Goal: Information Seeking & Learning: Learn about a topic

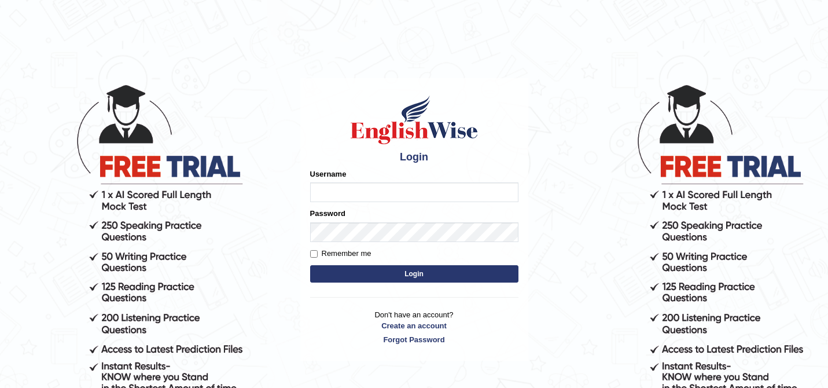
click at [414, 195] on input "Username" at bounding box center [414, 192] width 208 height 20
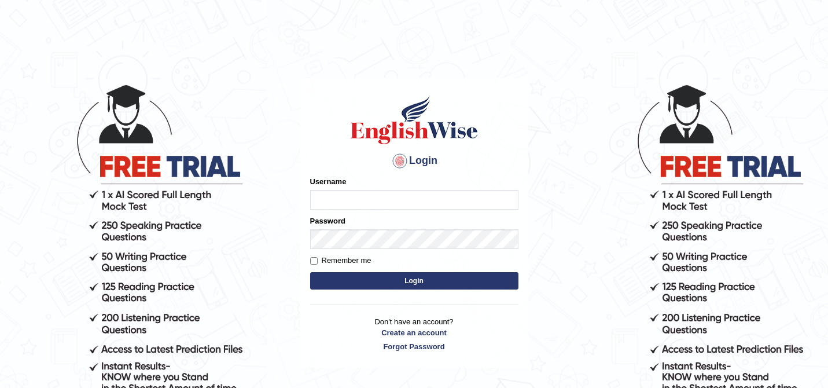
type input "Dikshya"
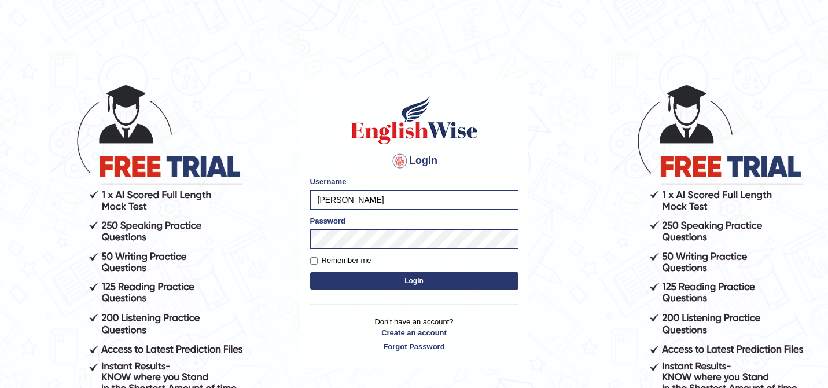
click at [399, 281] on button "Login" at bounding box center [414, 280] width 208 height 17
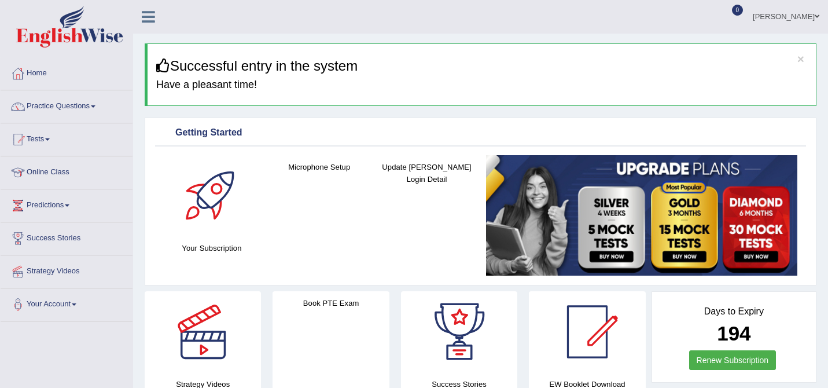
click at [75, 102] on link "Practice Questions" at bounding box center [67, 104] width 132 height 29
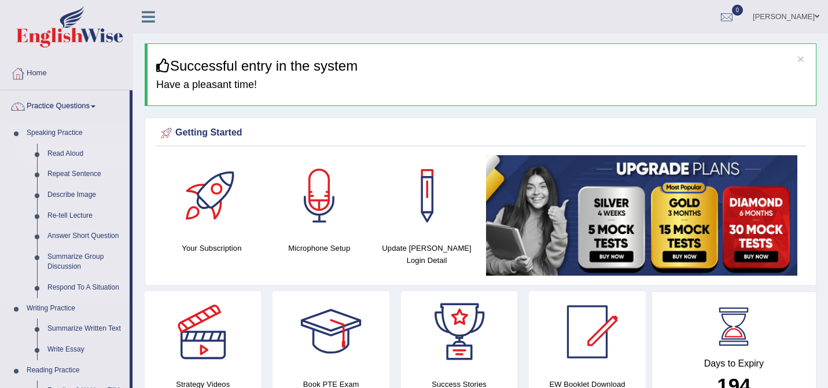
click at [74, 150] on link "Read Aloud" at bounding box center [85, 154] width 87 height 21
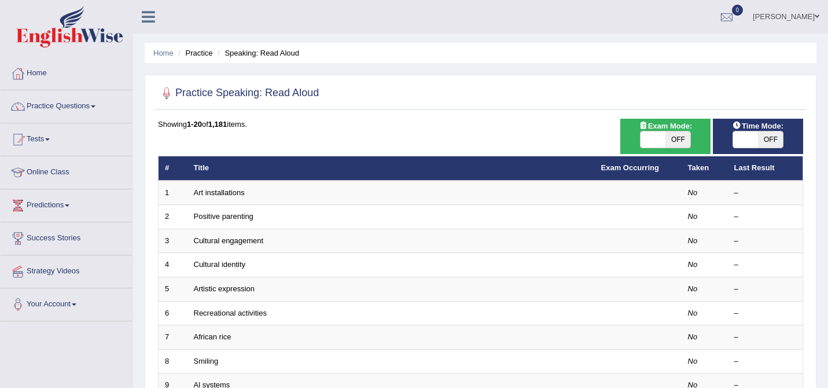
click at [663, 138] on span at bounding box center [653, 139] width 25 height 16
checkbox input "true"
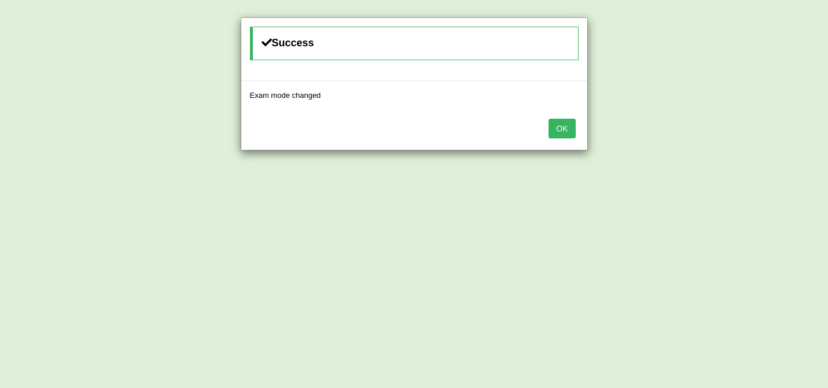
click at [563, 126] on button "OK" at bounding box center [562, 129] width 27 height 20
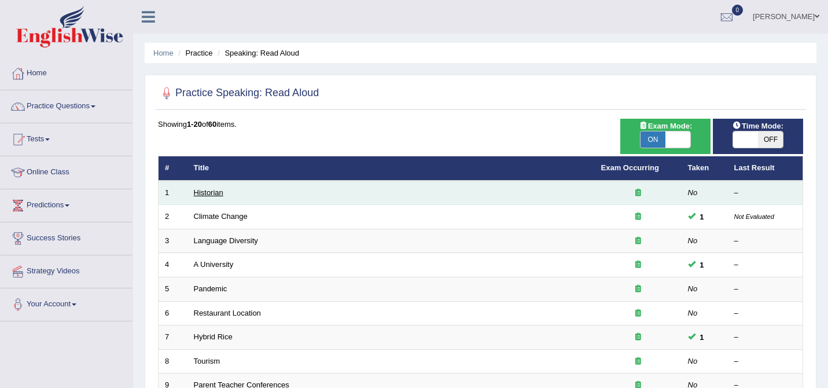
click at [209, 192] on link "Historian" at bounding box center [209, 192] width 30 height 9
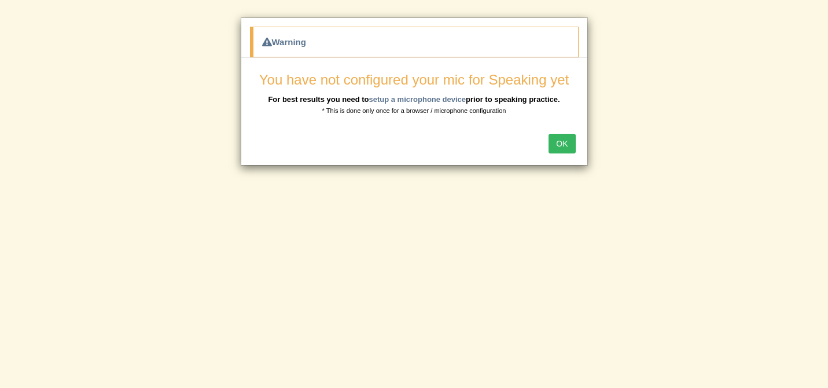
click at [561, 137] on button "OK" at bounding box center [562, 144] width 27 height 20
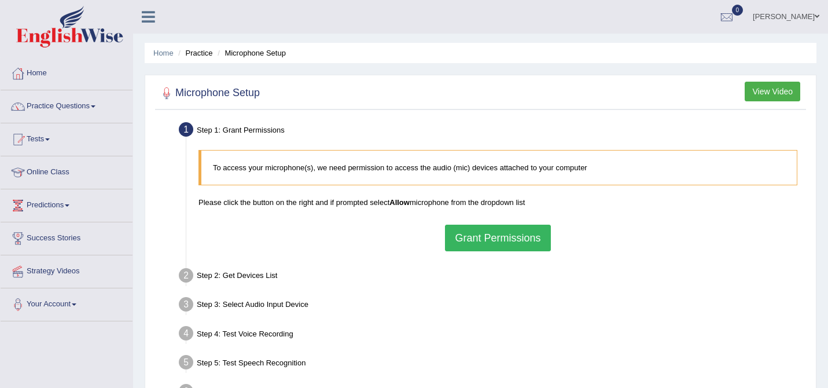
click at [508, 241] on button "Grant Permissions" at bounding box center [497, 238] width 105 height 27
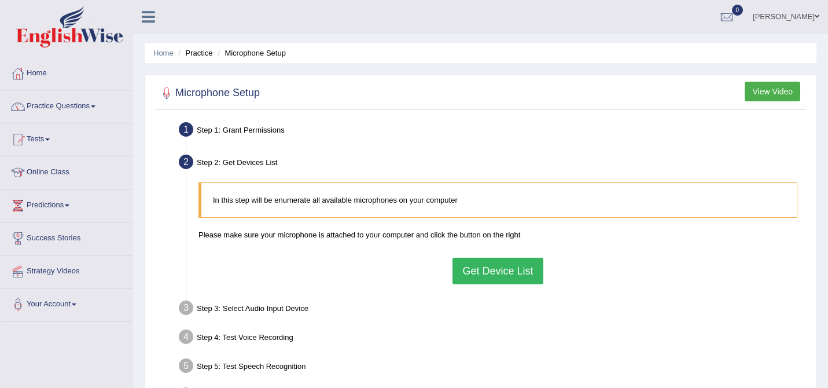
click at [498, 263] on button "Get Device List" at bounding box center [498, 271] width 90 height 27
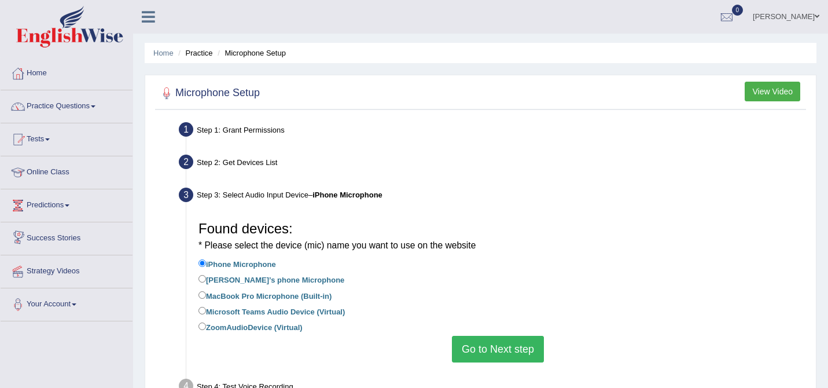
click at [207, 294] on label "MacBook Pro Microphone (Built-in)" at bounding box center [265, 295] width 133 height 13
click at [206, 294] on input "MacBook Pro Microphone (Built-in)" at bounding box center [203, 295] width 8 height 8
radio input "true"
click at [533, 344] on button "Go to Next step" at bounding box center [498, 349] width 92 height 27
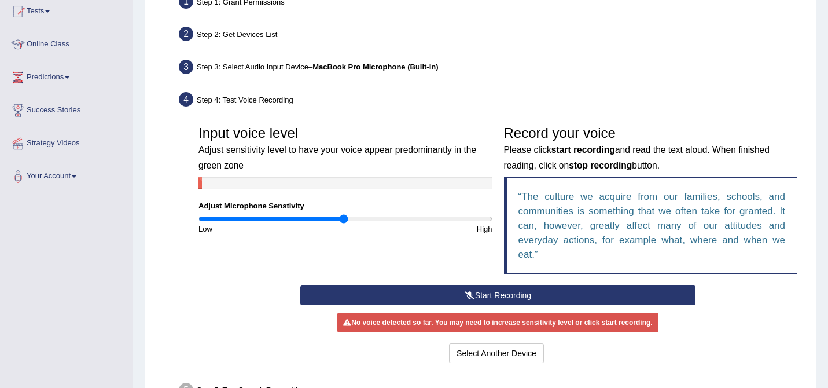
scroll to position [138, 0]
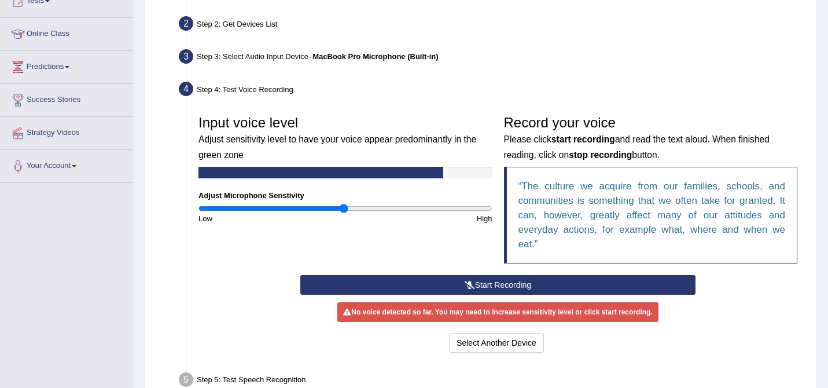
click at [443, 279] on button "Start Recording" at bounding box center [497, 285] width 395 height 20
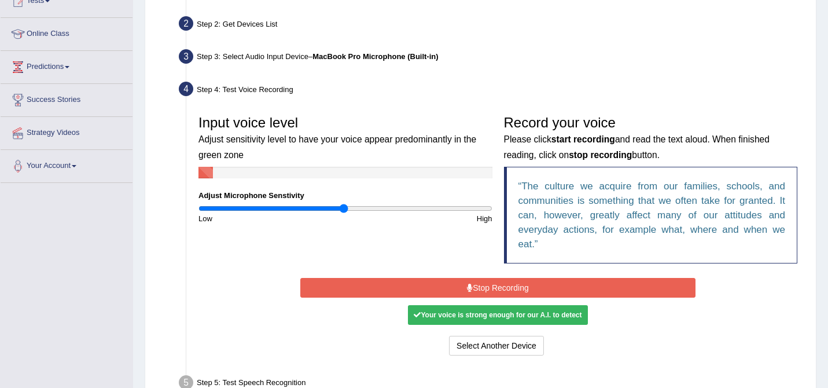
click at [443, 280] on button "Stop Recording" at bounding box center [497, 288] width 395 height 20
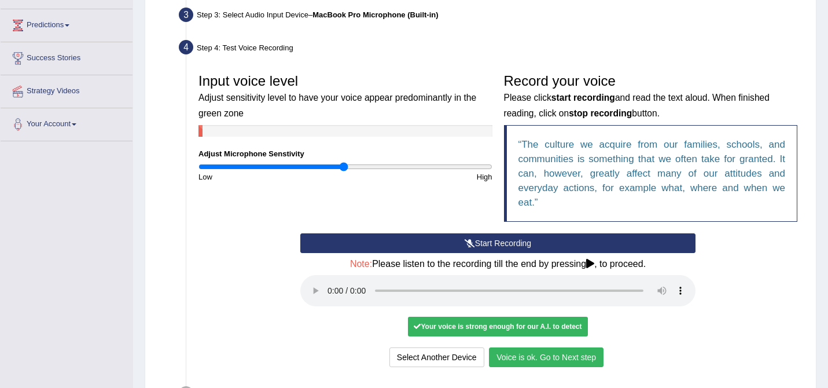
scroll to position [288, 0]
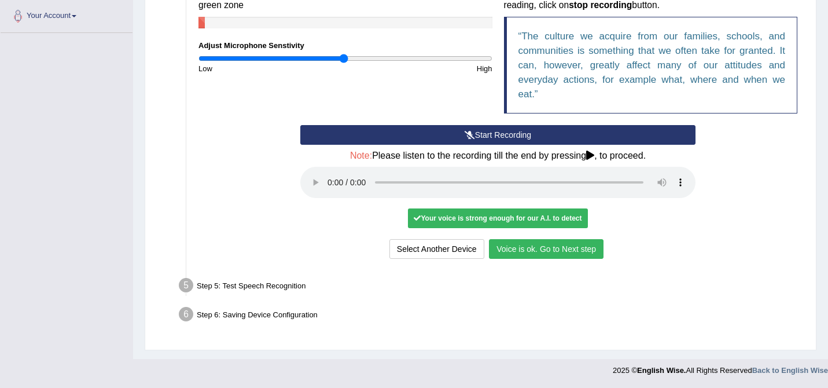
click at [548, 246] on button "Voice is ok. Go to Next step" at bounding box center [546, 249] width 115 height 20
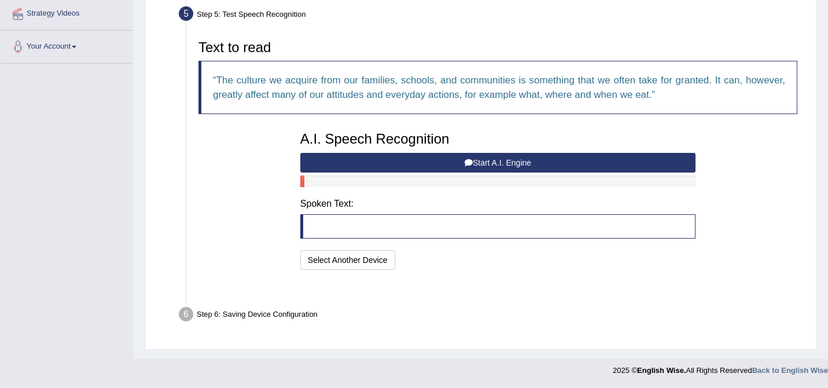
scroll to position [229, 0]
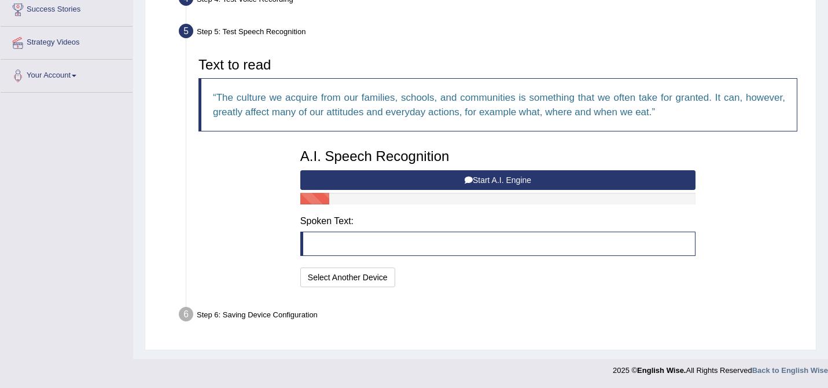
click at [395, 177] on button "Start A.I. Engine" at bounding box center [497, 180] width 395 height 20
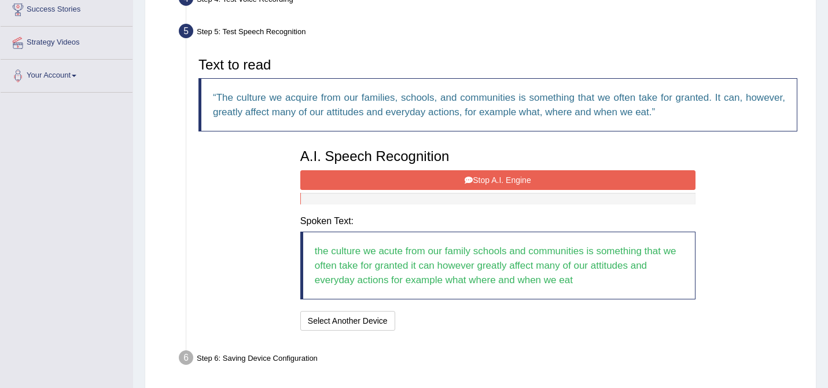
click at [450, 174] on button "Stop A.I. Engine" at bounding box center [497, 180] width 395 height 20
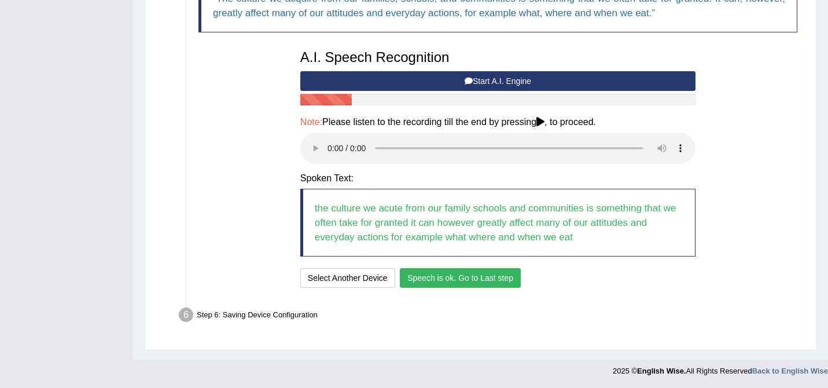
click at [511, 275] on button "Speech is ok. Go to Last step" at bounding box center [460, 278] width 121 height 20
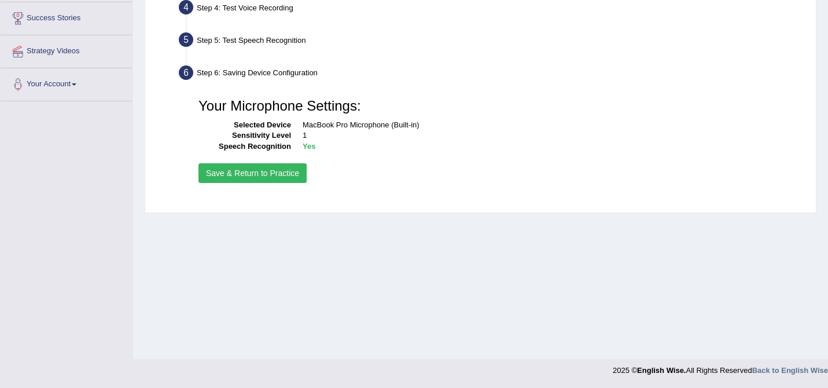
click at [293, 171] on button "Save & Return to Practice" at bounding box center [253, 173] width 108 height 20
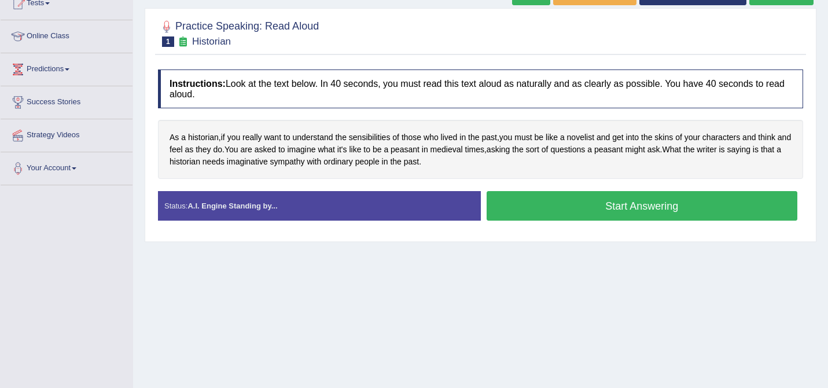
scroll to position [120, 0]
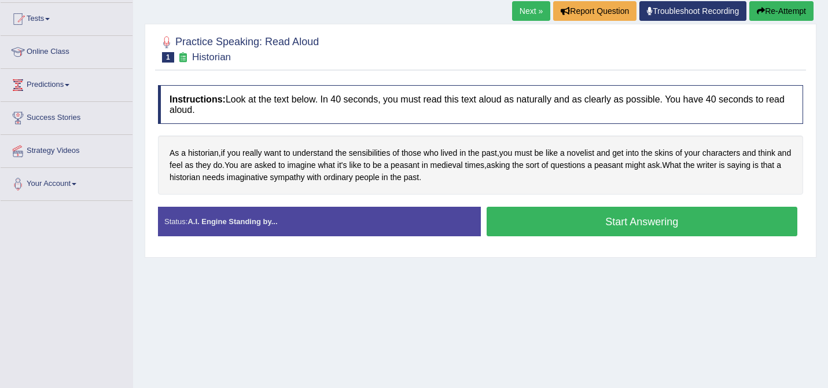
click at [528, 225] on button "Start Answering" at bounding box center [642, 222] width 311 height 30
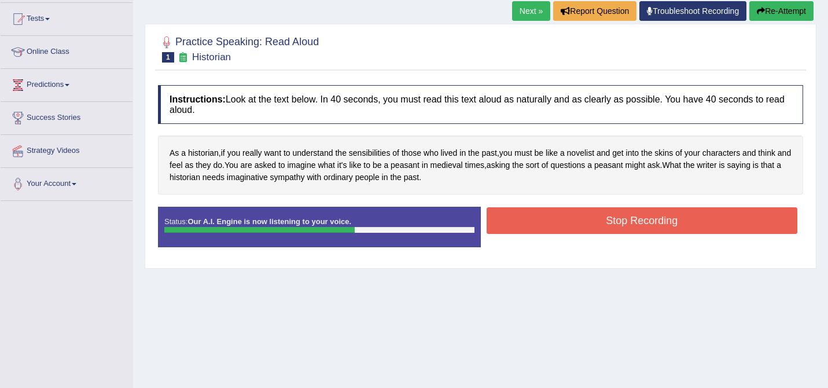
click at [505, 226] on button "Stop Recording" at bounding box center [642, 220] width 311 height 27
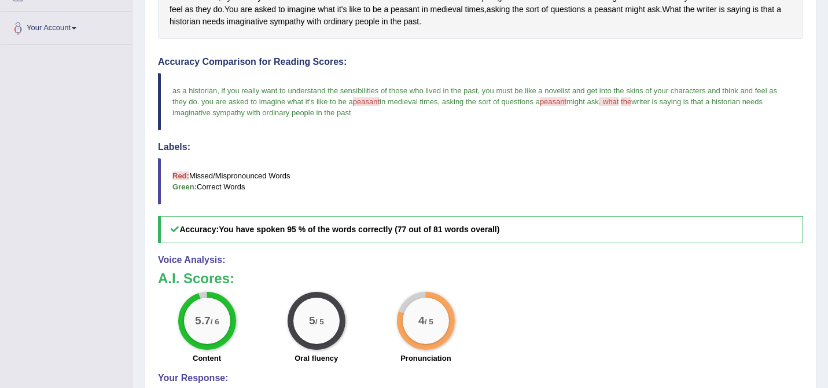
scroll to position [82, 0]
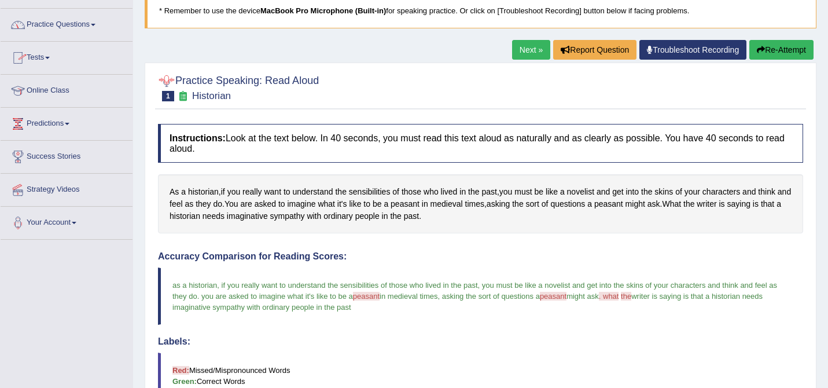
click at [513, 46] on link "Next »" at bounding box center [531, 50] width 38 height 20
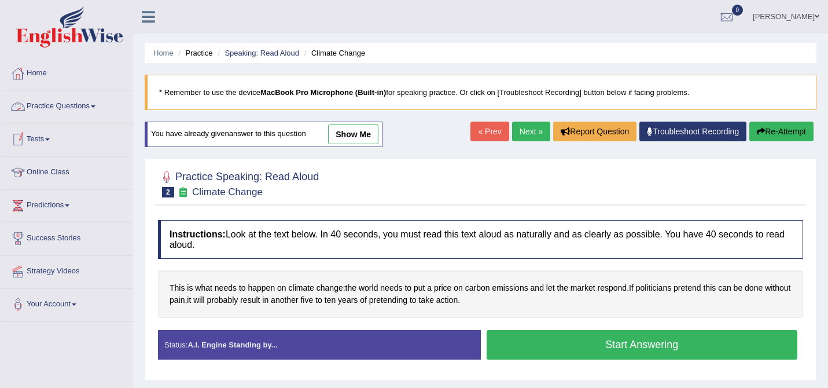
click at [45, 107] on link "Practice Questions" at bounding box center [67, 104] width 132 height 29
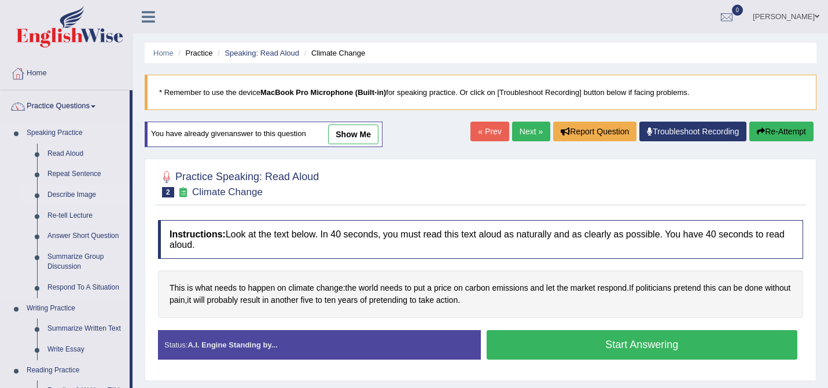
click at [88, 197] on link "Describe Image" at bounding box center [85, 195] width 87 height 21
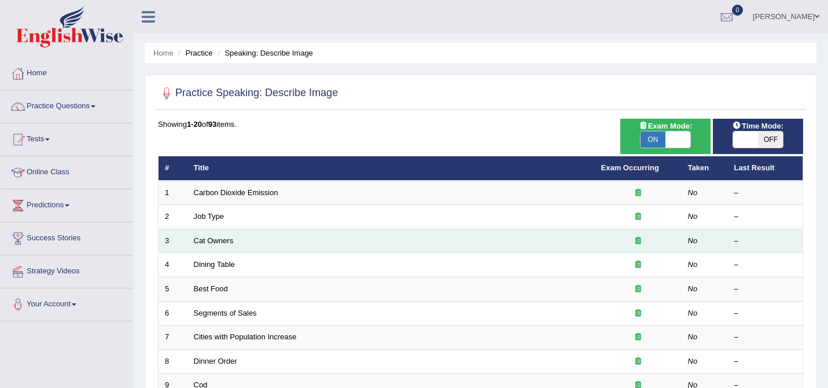
scroll to position [158, 0]
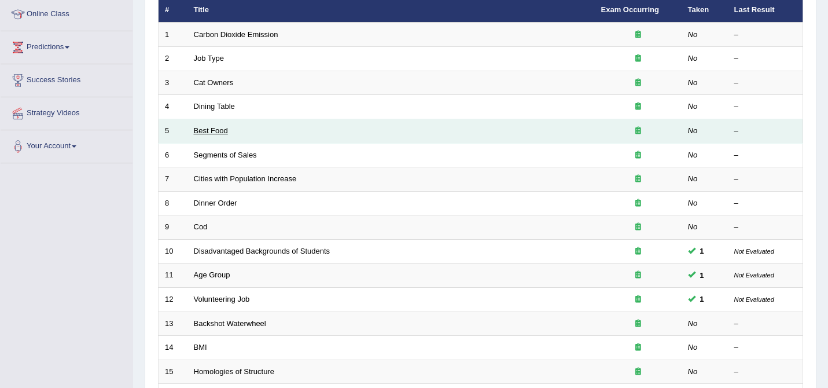
click at [216, 134] on link "Best Food" at bounding box center [211, 130] width 34 height 9
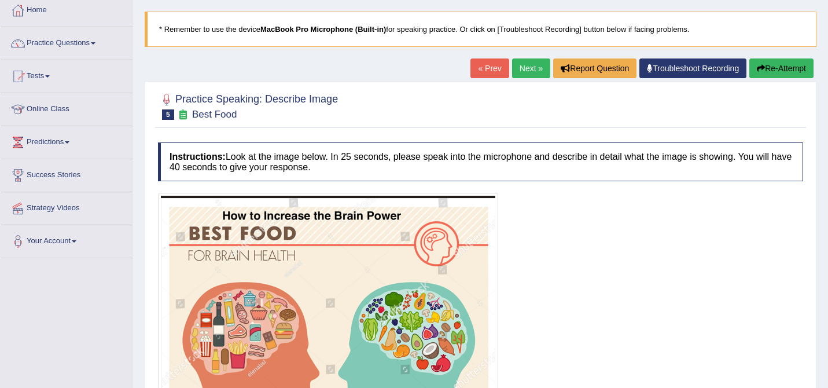
scroll to position [58, 0]
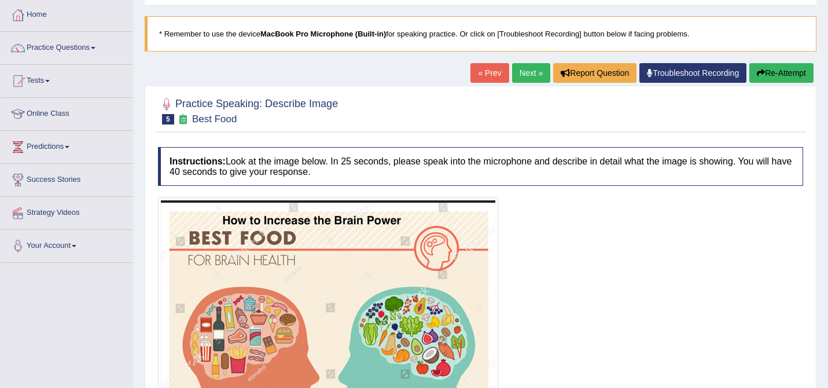
click at [529, 73] on link "Next »" at bounding box center [531, 73] width 38 height 20
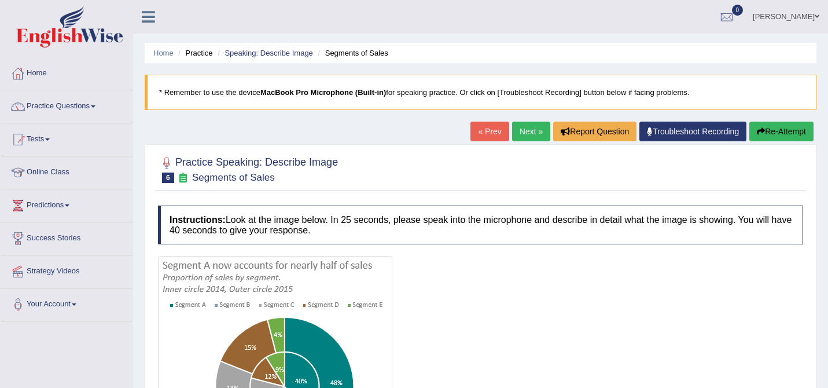
click at [267, 57] on li "Speaking: Describe Image" at bounding box center [264, 52] width 98 height 11
click at [266, 53] on link "Speaking: Describe Image" at bounding box center [269, 53] width 88 height 9
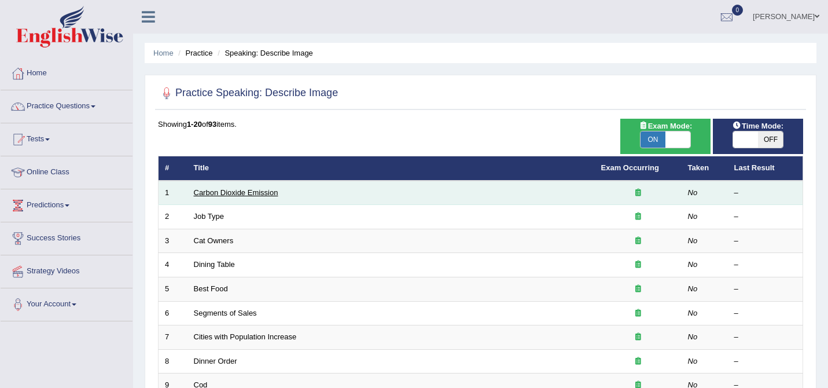
click at [234, 194] on link "Carbon Dioxide Emission" at bounding box center [236, 192] width 85 height 9
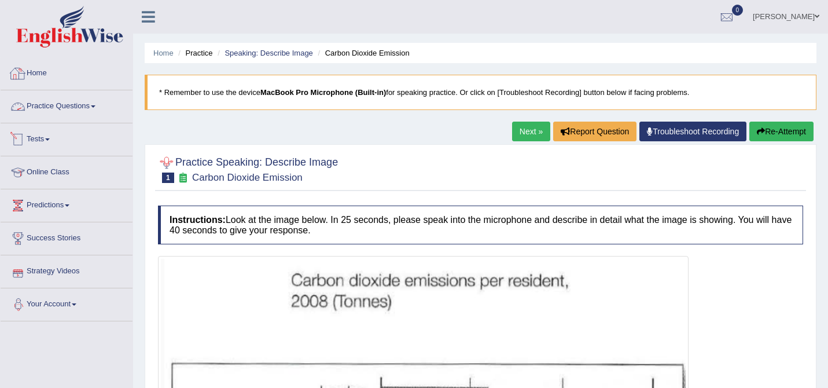
click at [61, 92] on link "Practice Questions" at bounding box center [67, 104] width 132 height 29
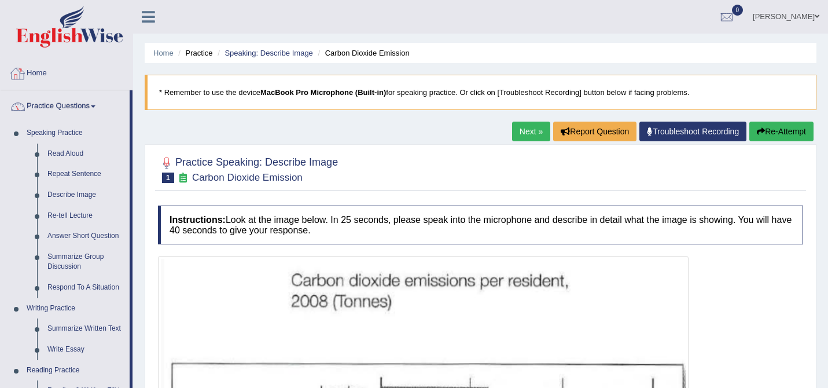
click at [72, 74] on link "Home" at bounding box center [67, 71] width 132 height 29
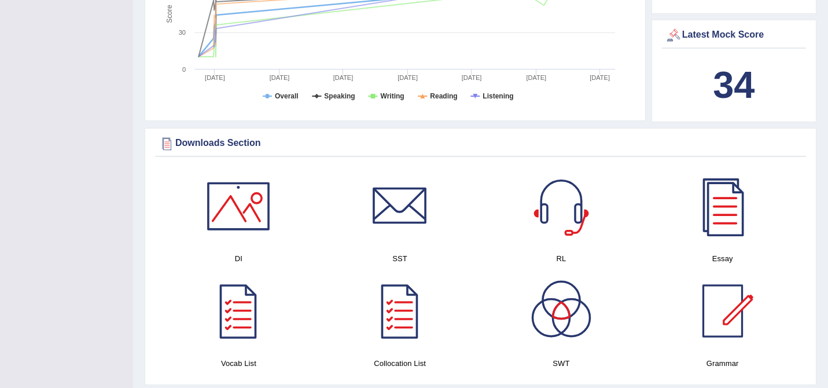
scroll to position [548, 0]
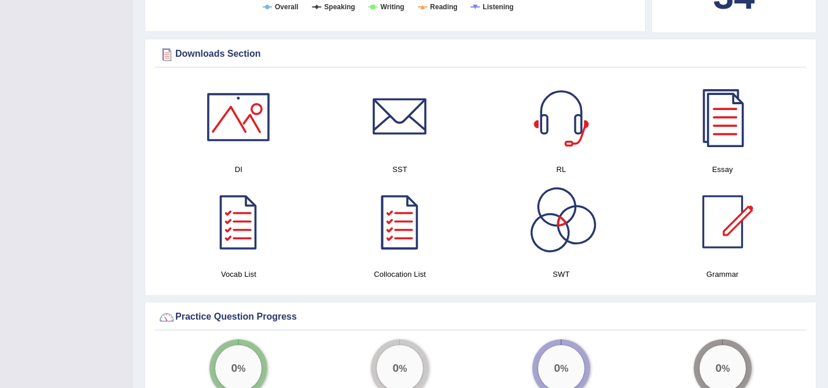
click at [220, 112] on div at bounding box center [238, 116] width 81 height 81
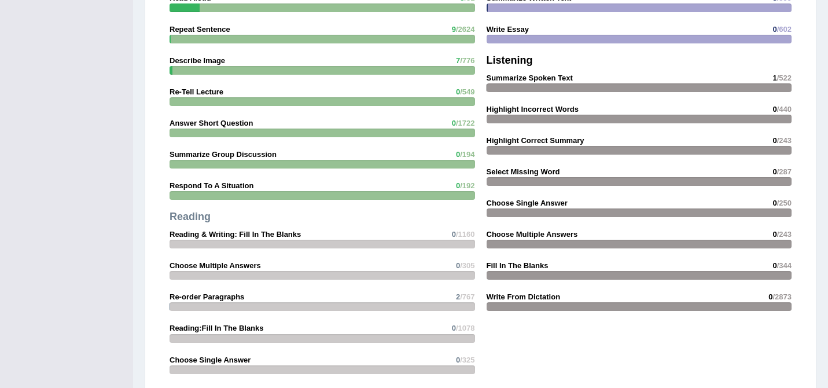
scroll to position [1006, 0]
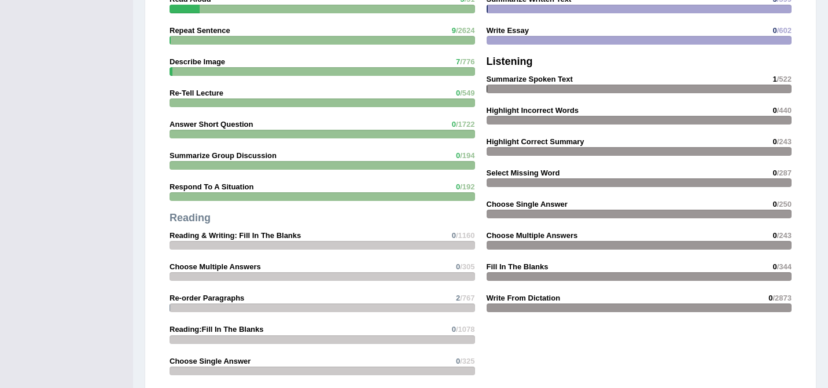
drag, startPoint x: 321, startPoint y: 298, endPoint x: 318, endPoint y: 328, distance: 30.2
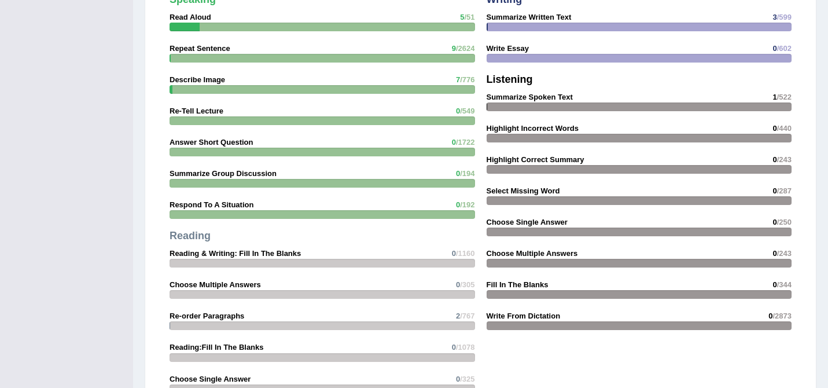
scroll to position [988, 0]
click at [211, 22] on strong "Read Aloud" at bounding box center [191, 17] width 42 height 9
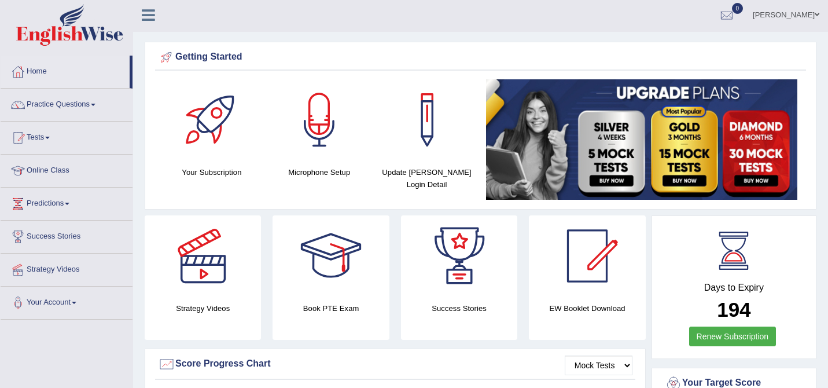
scroll to position [0, 0]
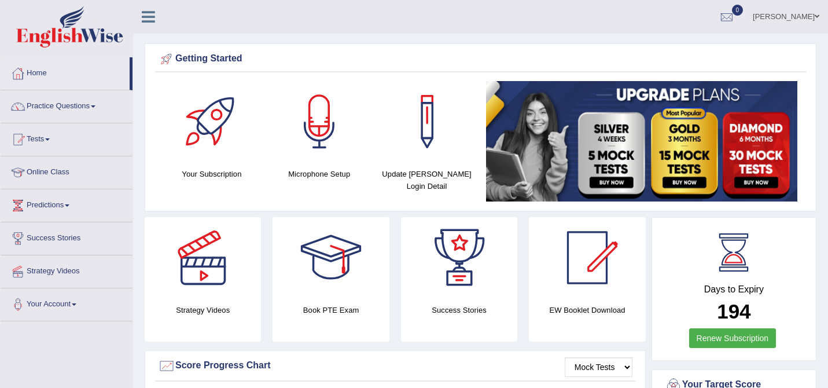
click at [218, 56] on div "Getting Started" at bounding box center [480, 58] width 645 height 17
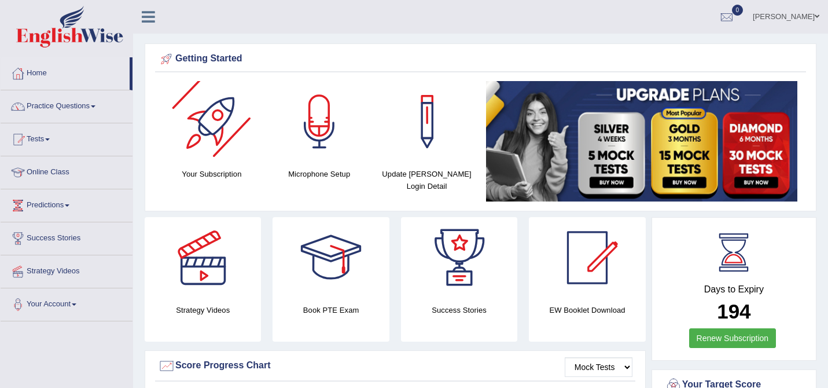
click at [221, 134] on div at bounding box center [211, 121] width 81 height 81
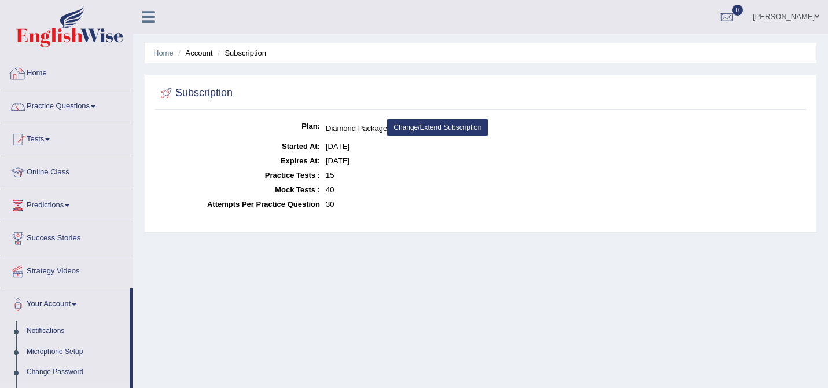
click at [44, 74] on link "Home" at bounding box center [67, 71] width 132 height 29
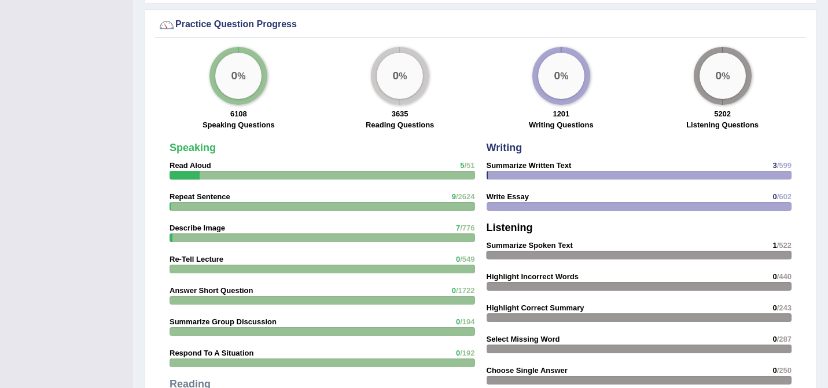
scroll to position [839, 0]
click at [248, 64] on div "0 %" at bounding box center [238, 76] width 46 height 46
click at [248, 63] on div "0 %" at bounding box center [238, 76] width 46 height 46
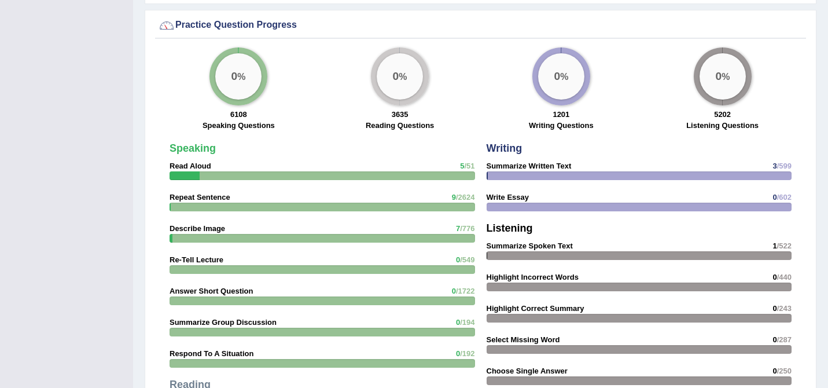
drag, startPoint x: 269, startPoint y: 173, endPoint x: 275, endPoint y: 168, distance: 8.2
click at [277, 166] on div "Speaking Read Aloud 5 /51 Repeat Sentence 9 /2624 Describe Image 7 /776 Re-Tell…" at bounding box center [322, 345] width 317 height 416
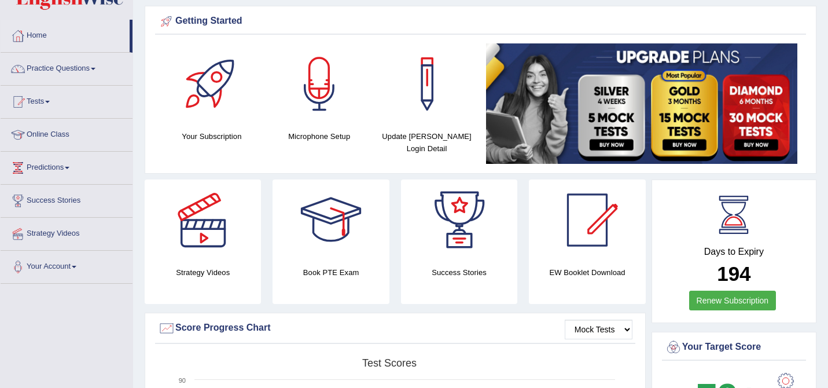
scroll to position [0, 0]
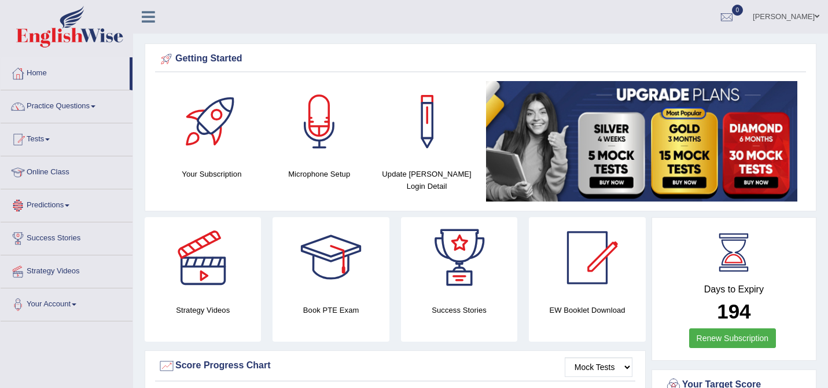
click at [69, 174] on link "Online Class" at bounding box center [67, 170] width 132 height 29
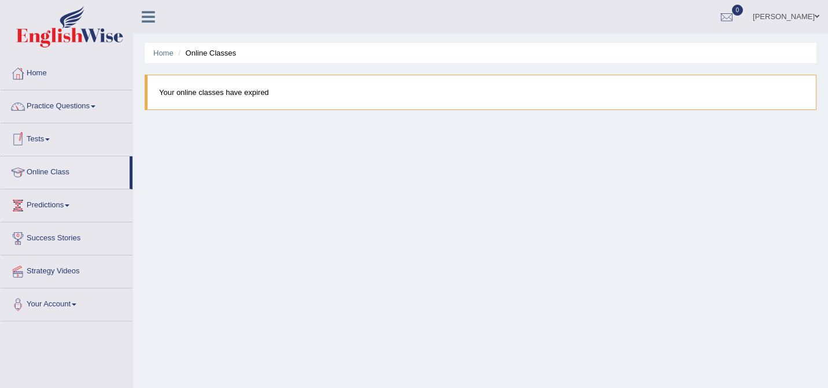
click at [48, 138] on link "Tests" at bounding box center [67, 137] width 132 height 29
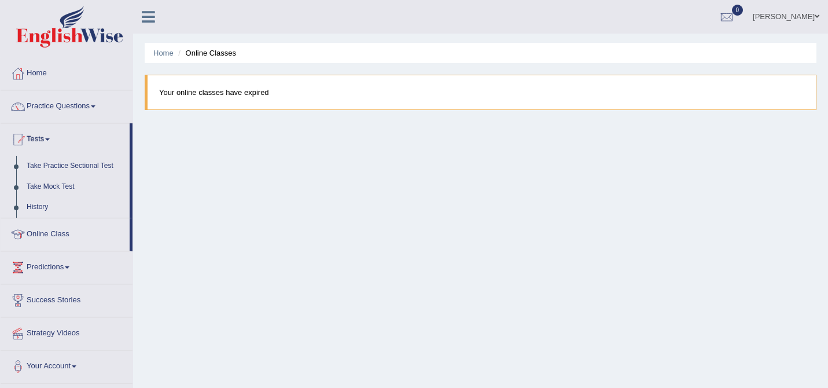
click at [48, 138] on link "Tests" at bounding box center [65, 137] width 129 height 29
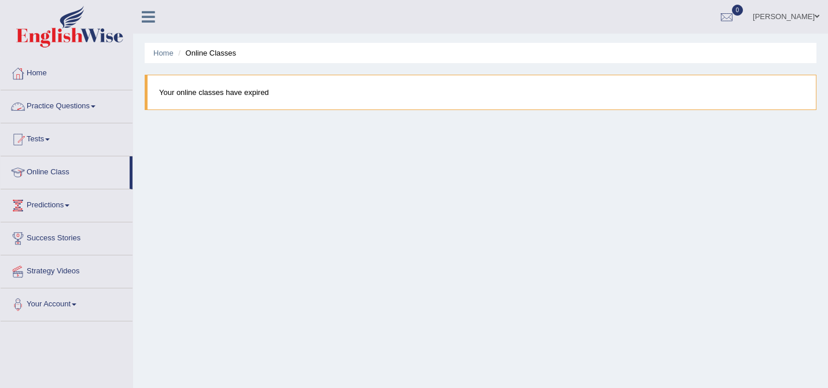
click at [65, 104] on link "Practice Questions" at bounding box center [67, 104] width 132 height 29
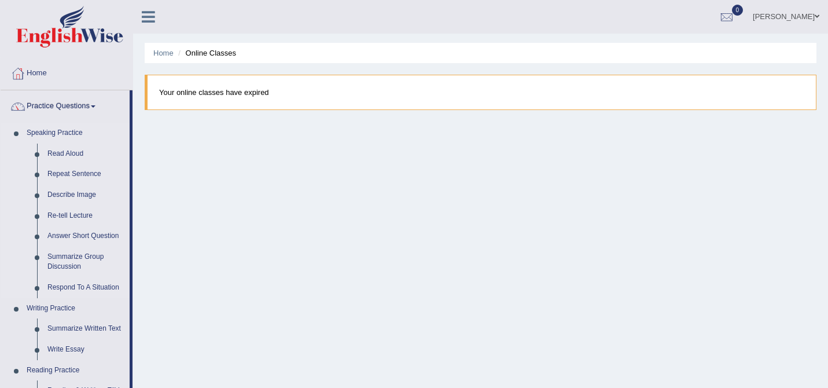
click at [53, 132] on link "Speaking Practice" at bounding box center [75, 133] width 108 height 21
click at [65, 153] on link "Read Aloud" at bounding box center [85, 154] width 87 height 21
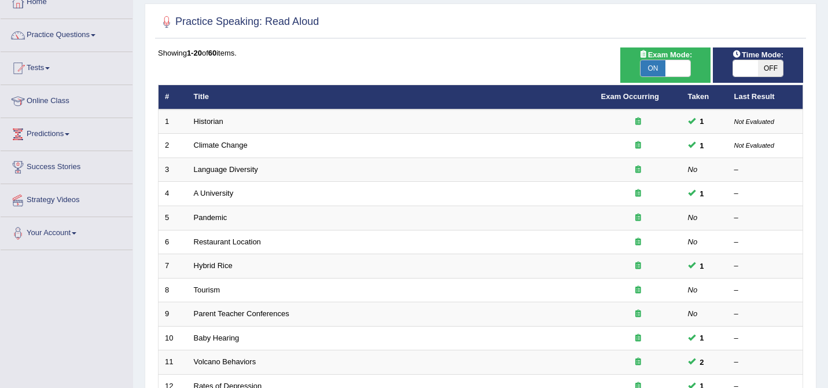
scroll to position [72, 0]
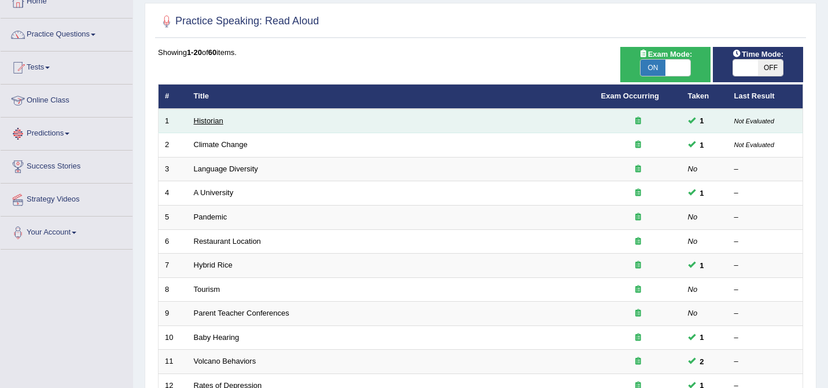
click at [195, 124] on link "Historian" at bounding box center [209, 120] width 30 height 9
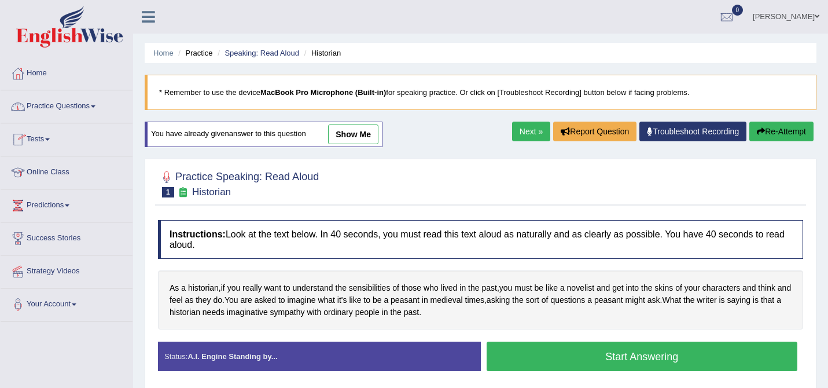
click at [526, 134] on link "Next »" at bounding box center [531, 132] width 38 height 20
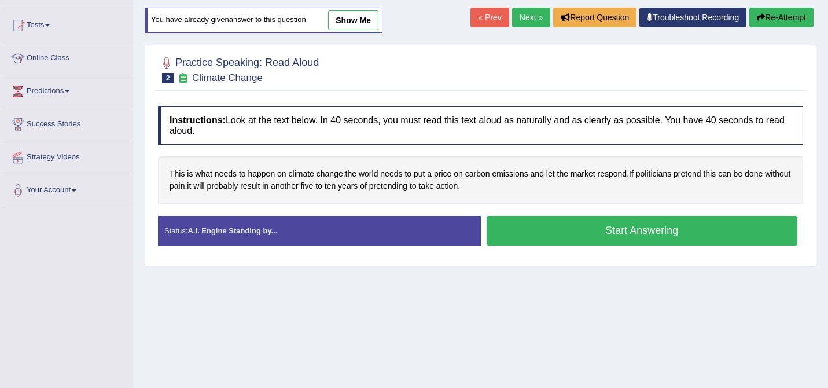
scroll to position [115, 0]
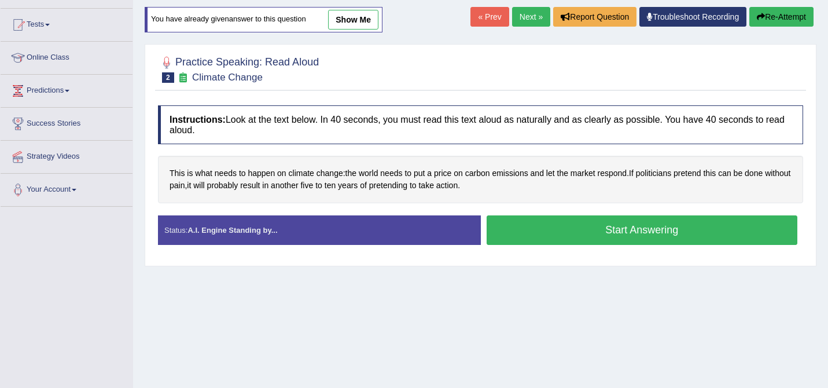
click at [579, 235] on button "Start Answering" at bounding box center [642, 230] width 311 height 30
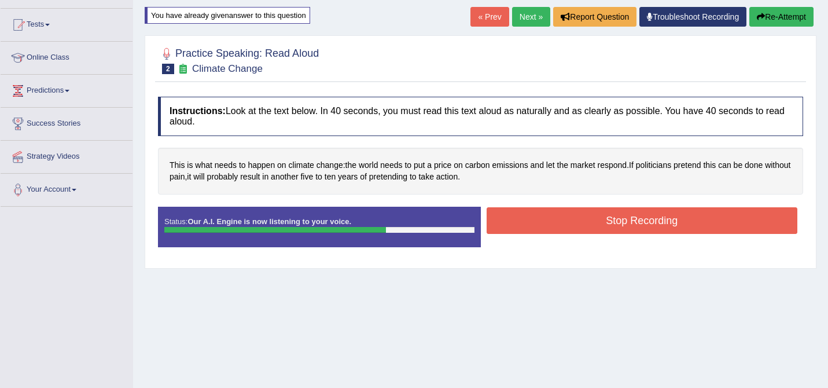
click at [640, 223] on button "Stop Recording" at bounding box center [642, 220] width 311 height 27
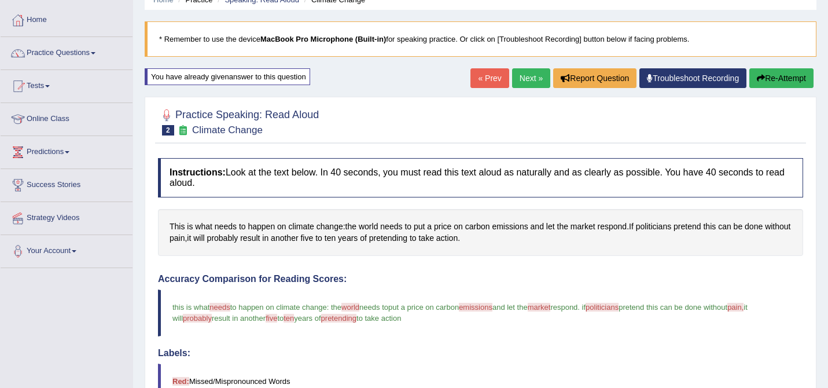
scroll to position [51, 0]
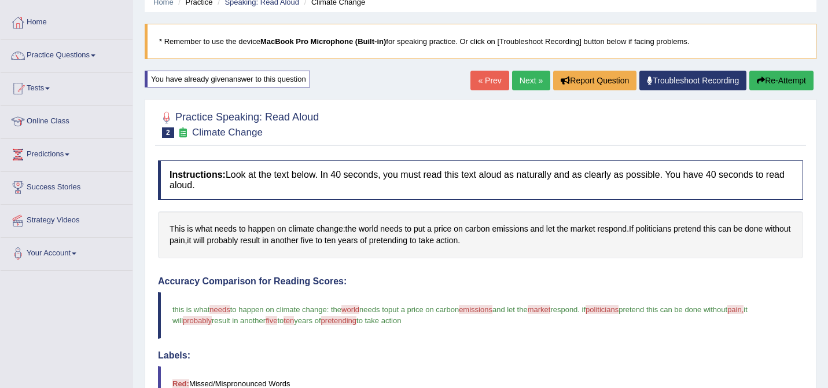
click at [533, 82] on link "Next »" at bounding box center [531, 81] width 38 height 20
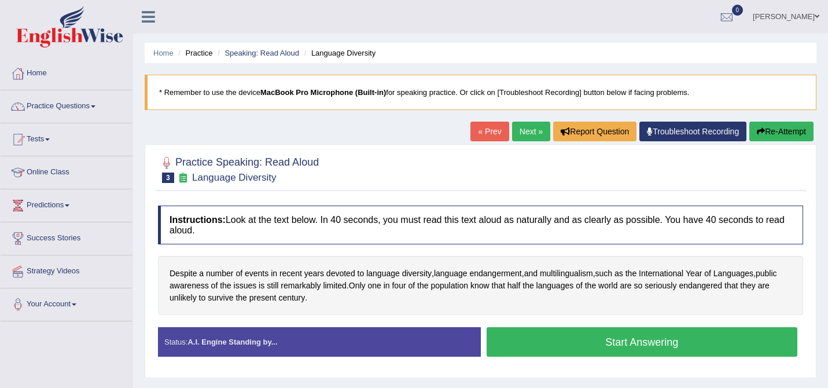
click at [481, 137] on link "« Prev" at bounding box center [490, 132] width 38 height 20
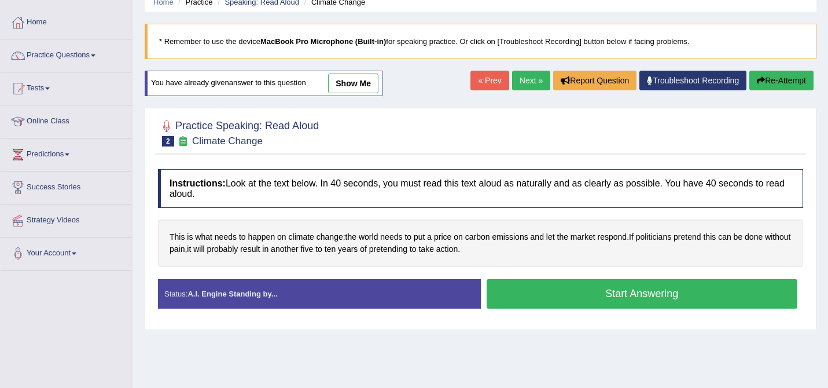
scroll to position [41, 0]
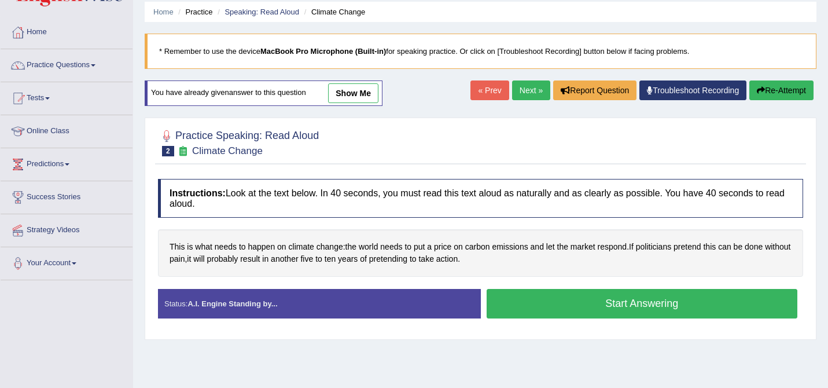
click at [347, 98] on link "show me" at bounding box center [353, 93] width 50 height 20
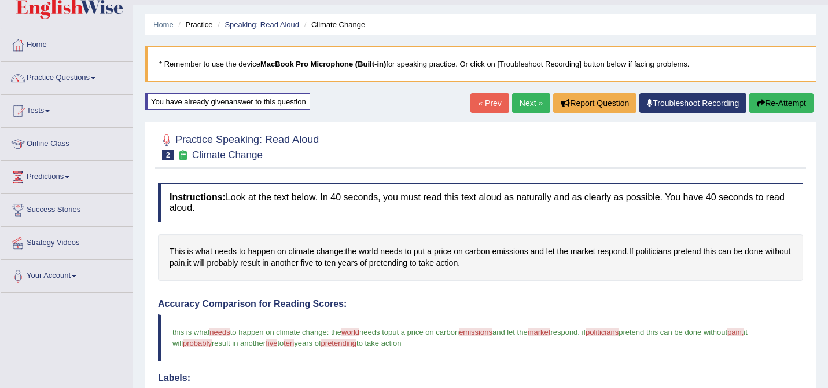
scroll to position [0, 0]
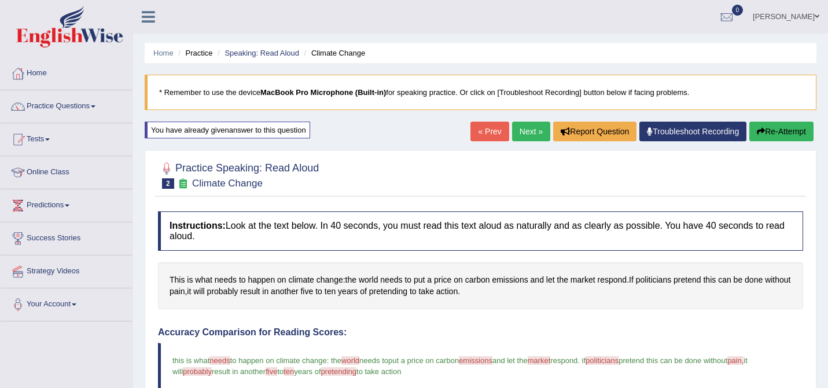
click at [524, 128] on link "Next »" at bounding box center [531, 132] width 38 height 20
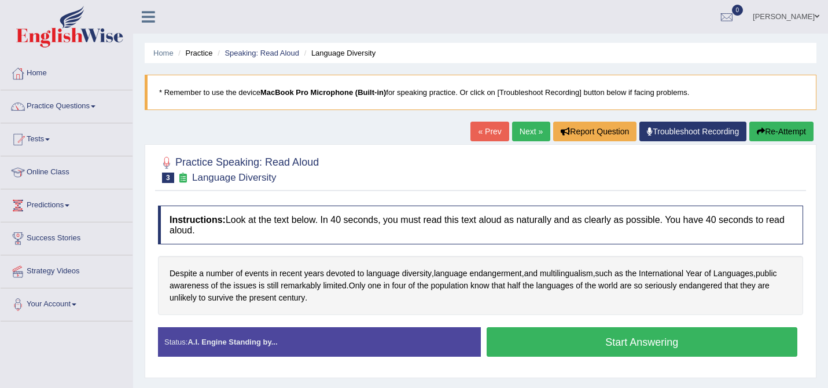
click at [527, 134] on link "Next »" at bounding box center [531, 132] width 38 height 20
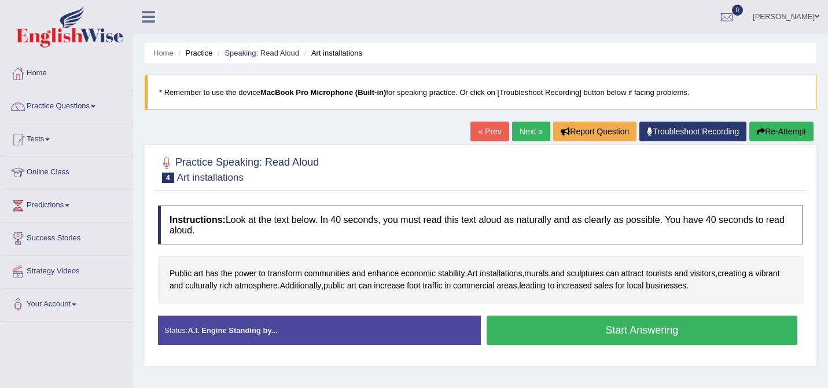
scroll to position [2, 0]
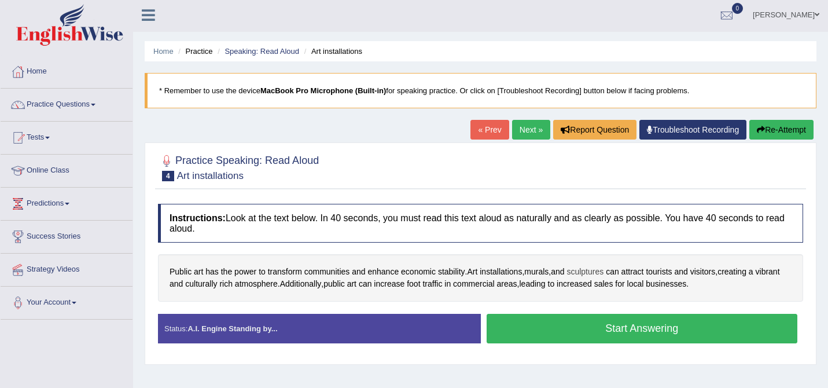
drag, startPoint x: 600, startPoint y: 239, endPoint x: 601, endPoint y: 276, distance: 37.1
click at [601, 276] on div "Instructions: Look at the text below. In 40 seconds, you must read this text al…" at bounding box center [480, 278] width 651 height 160
click at [552, 336] on button "Start Answering" at bounding box center [642, 329] width 311 height 30
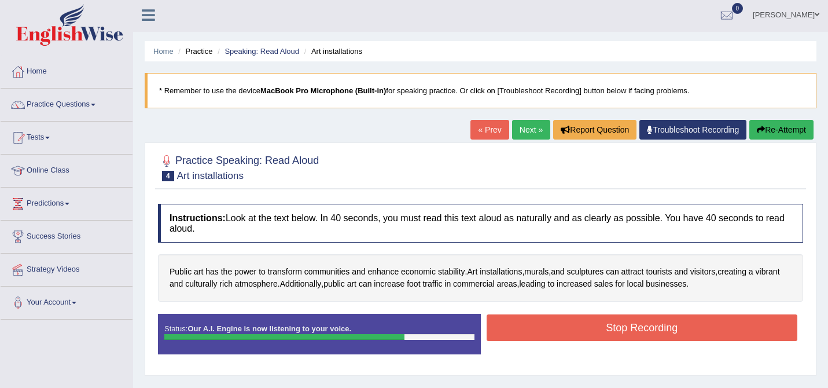
click at [566, 314] on button "Stop Recording" at bounding box center [642, 327] width 311 height 27
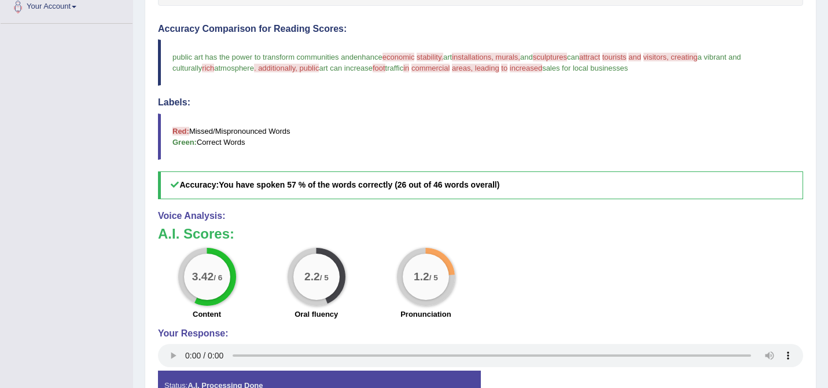
scroll to position [0, 0]
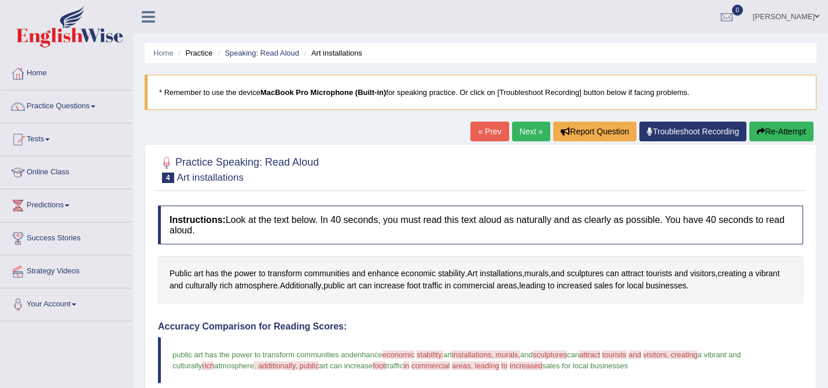
click at [518, 134] on link "Next »" at bounding box center [531, 132] width 38 height 20
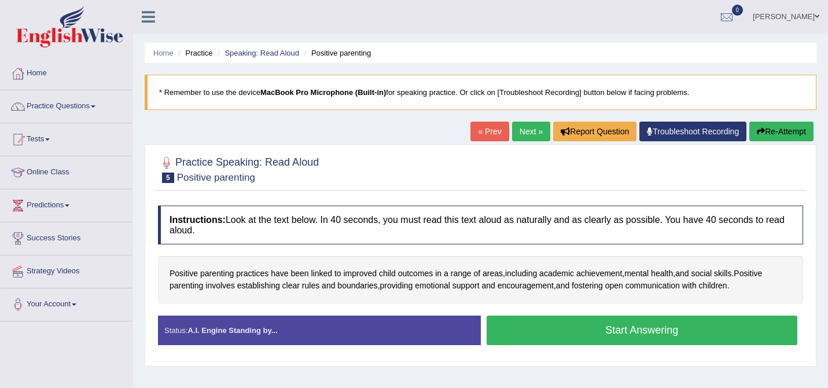
click at [614, 333] on button "Start Answering" at bounding box center [642, 330] width 311 height 30
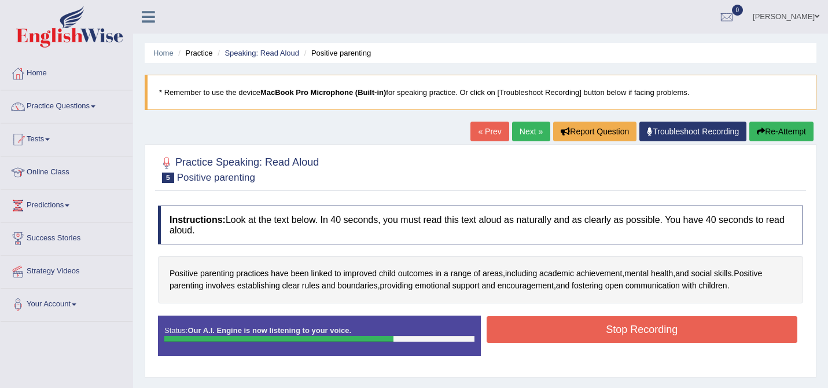
click at [614, 333] on button "Stop Recording" at bounding box center [642, 329] width 311 height 27
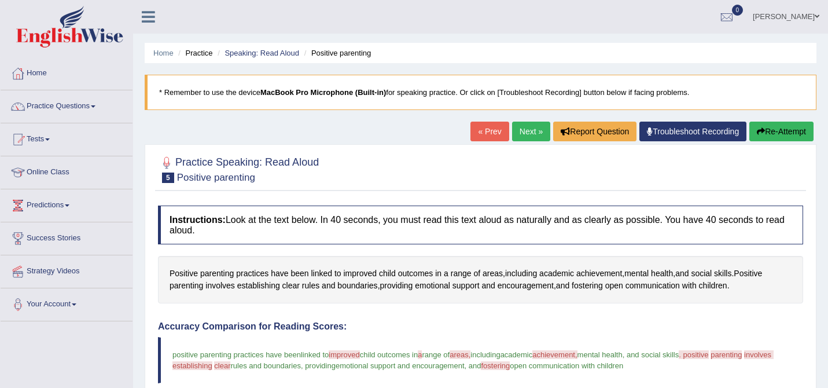
click at [527, 125] on link "Next »" at bounding box center [531, 132] width 38 height 20
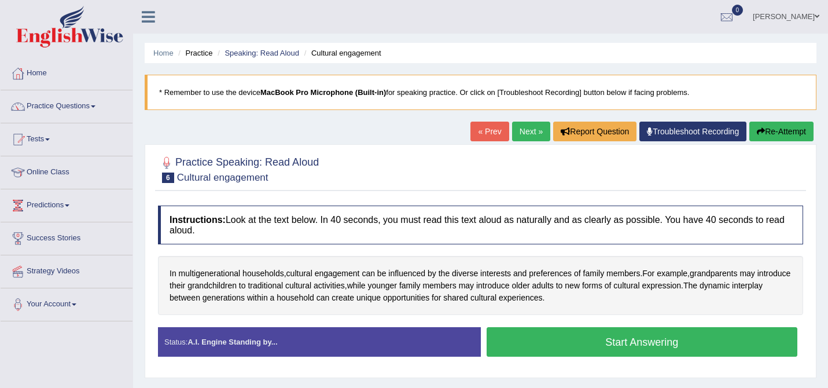
click at [526, 127] on link "Next »" at bounding box center [531, 132] width 38 height 20
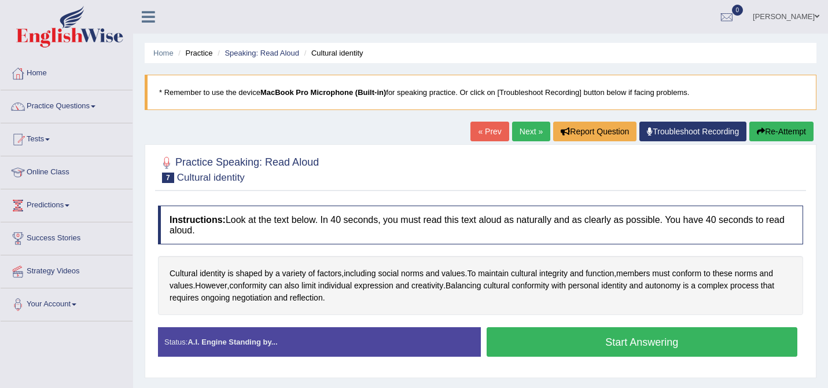
click at [526, 127] on link "Next »" at bounding box center [531, 132] width 38 height 20
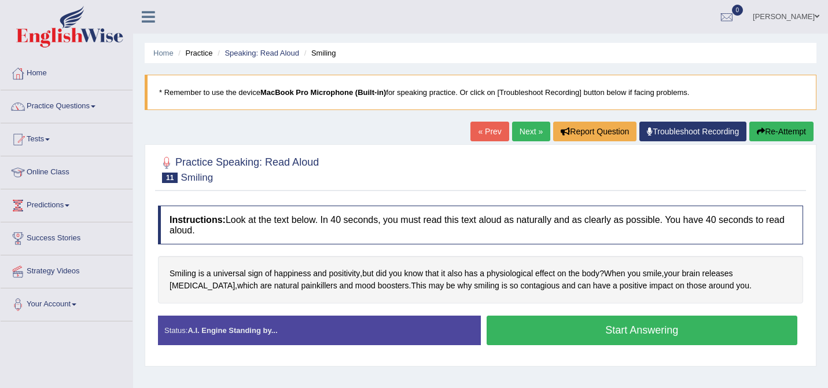
click at [506, 330] on button "Start Answering" at bounding box center [642, 330] width 311 height 30
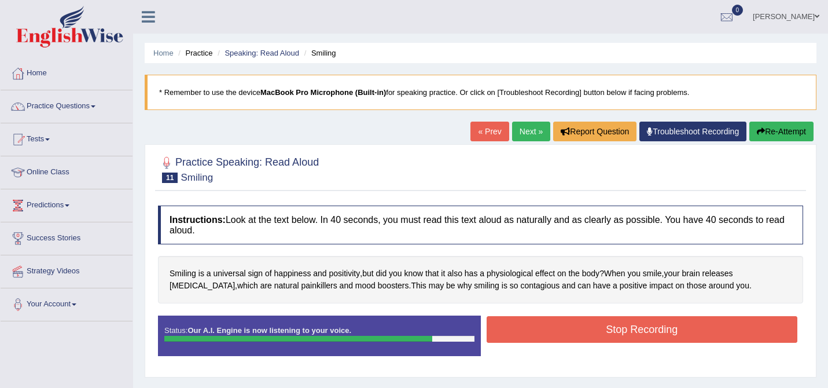
click at [571, 340] on button "Stop Recording" at bounding box center [642, 329] width 311 height 27
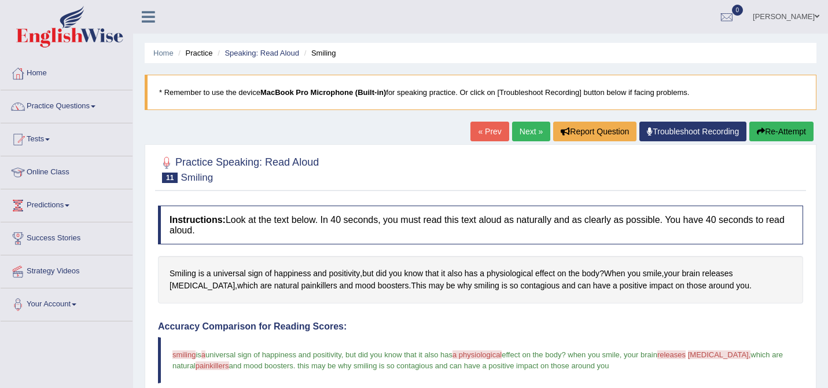
click at [522, 127] on link "Next »" at bounding box center [531, 132] width 38 height 20
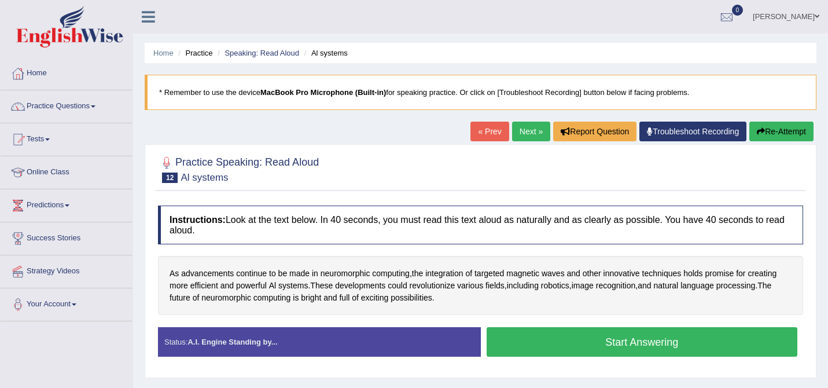
click at [518, 131] on link "Next »" at bounding box center [531, 132] width 38 height 20
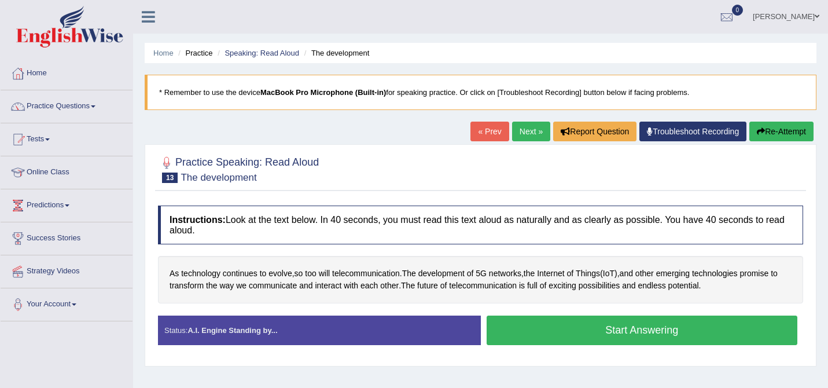
click at [538, 330] on button "Start Answering" at bounding box center [642, 330] width 311 height 30
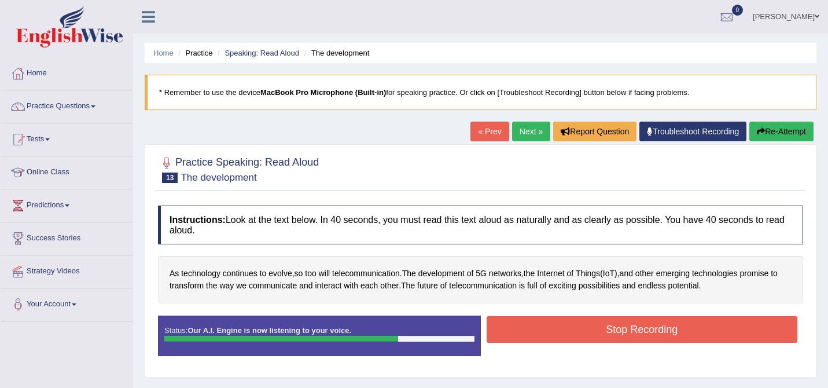
click at [538, 330] on button "Stop Recording" at bounding box center [642, 329] width 311 height 27
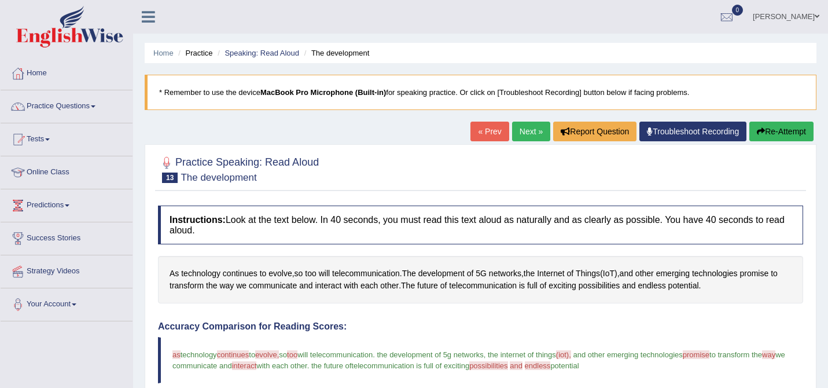
click at [514, 126] on link "Next »" at bounding box center [531, 132] width 38 height 20
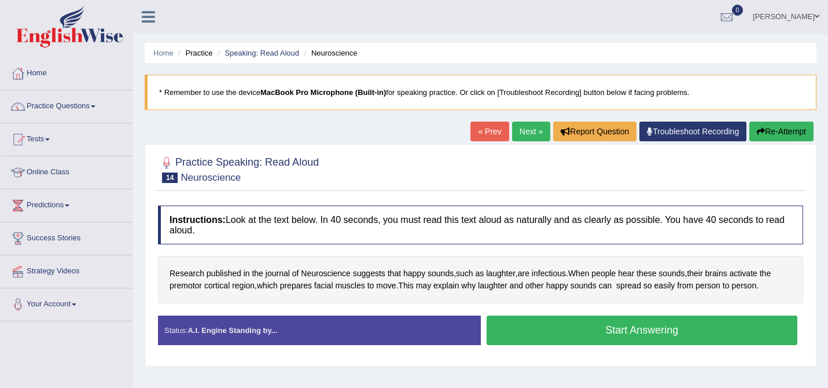
click at [621, 331] on button "Start Answering" at bounding box center [642, 330] width 311 height 30
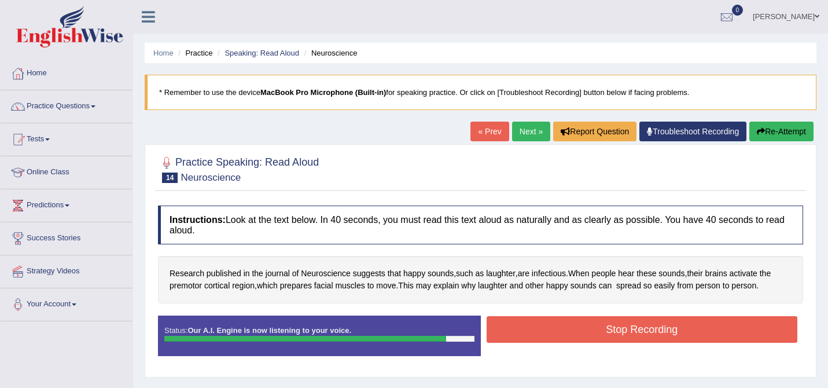
click at [621, 331] on button "Stop Recording" at bounding box center [642, 329] width 311 height 27
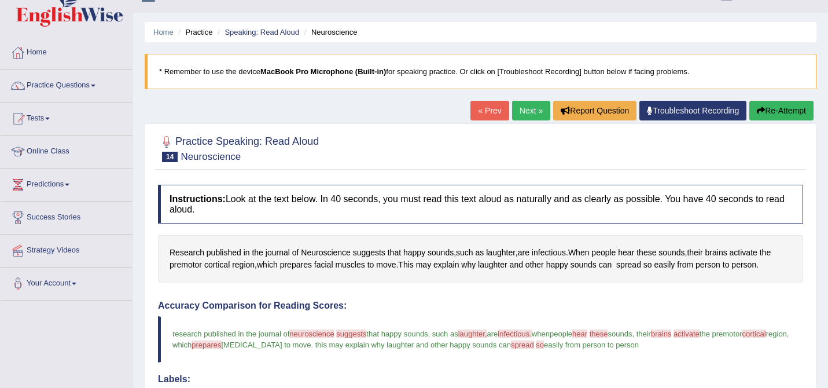
scroll to position [19, 0]
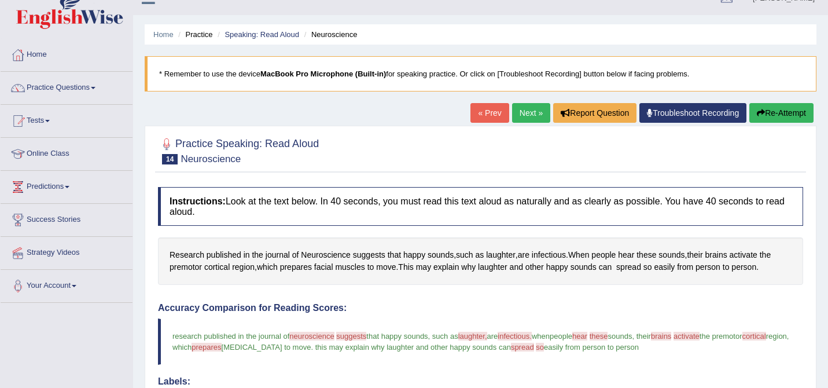
click at [538, 112] on link "Next »" at bounding box center [531, 113] width 38 height 20
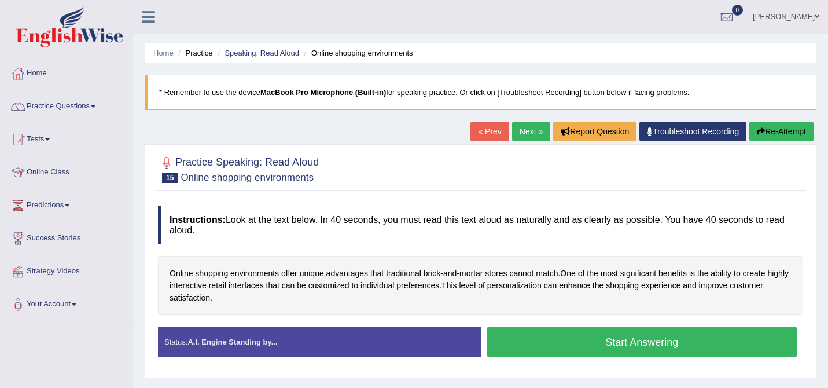
click at [525, 331] on button "Start Answering" at bounding box center [642, 342] width 311 height 30
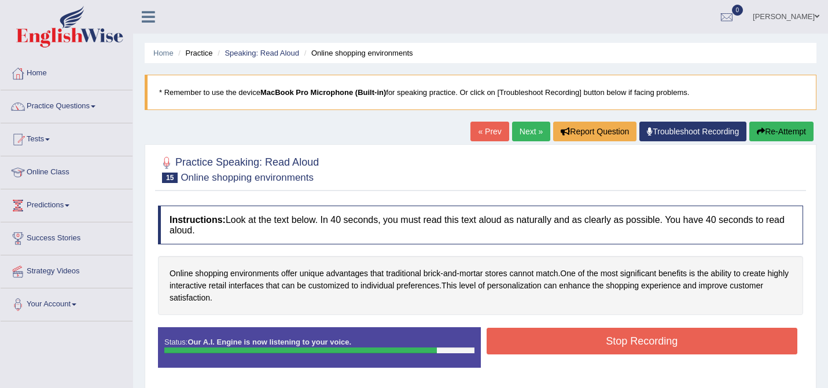
click at [525, 331] on button "Stop Recording" at bounding box center [642, 341] width 311 height 27
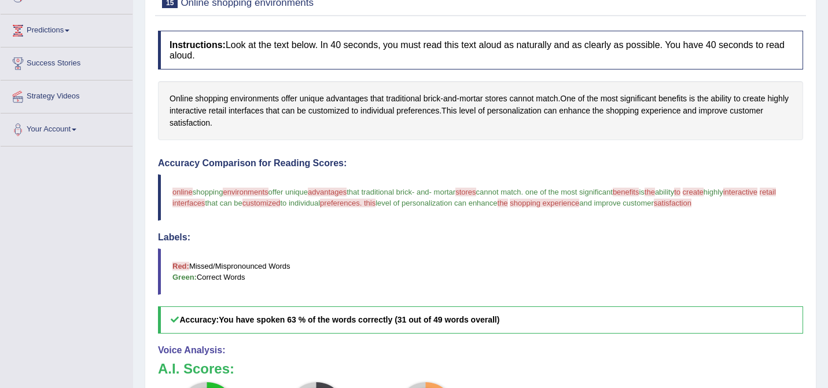
scroll to position [177, 0]
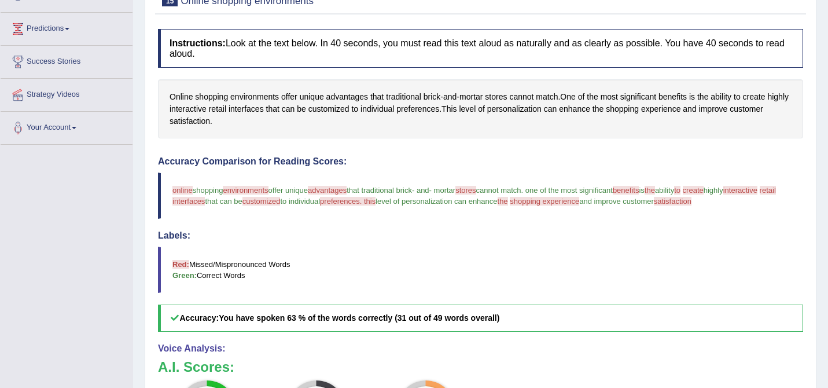
drag, startPoint x: 525, startPoint y: 331, endPoint x: 523, endPoint y: 315, distance: 15.8
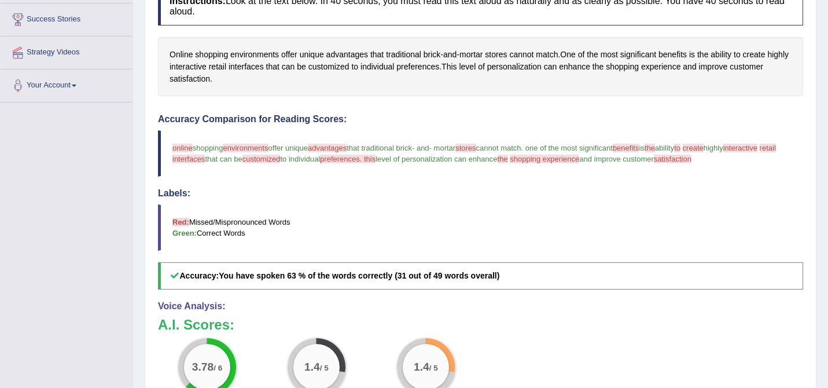
scroll to position [0, 0]
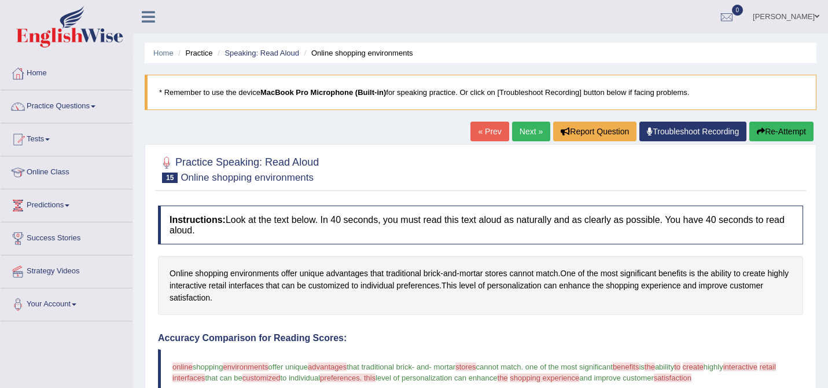
click at [528, 126] on link "Next »" at bounding box center [531, 132] width 38 height 20
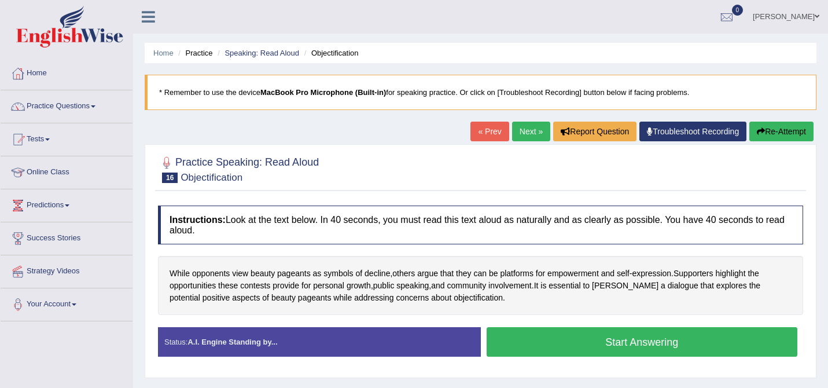
click at [527, 346] on button "Start Answering" at bounding box center [642, 342] width 311 height 30
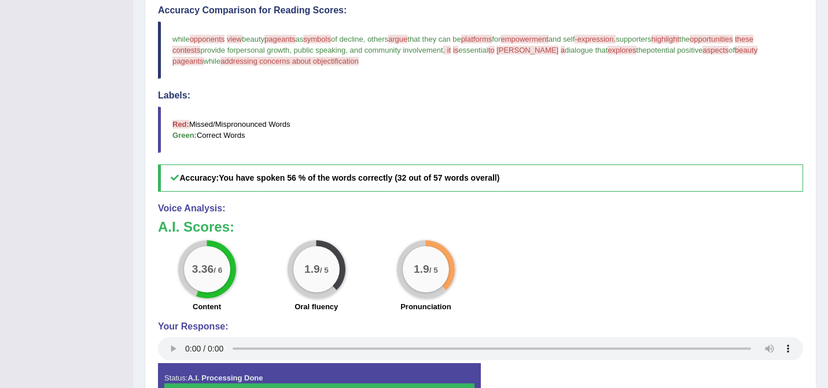
scroll to position [334, 0]
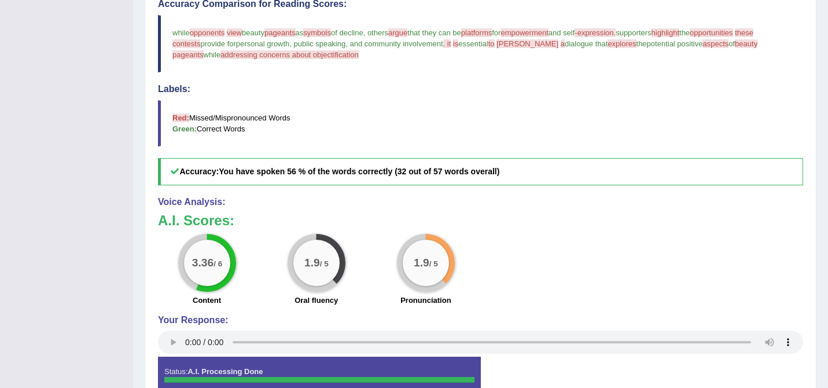
click at [311, 251] on div "1.9 / 5" at bounding box center [316, 263] width 46 height 46
click at [306, 299] on label "Oral fluency" at bounding box center [316, 300] width 43 height 11
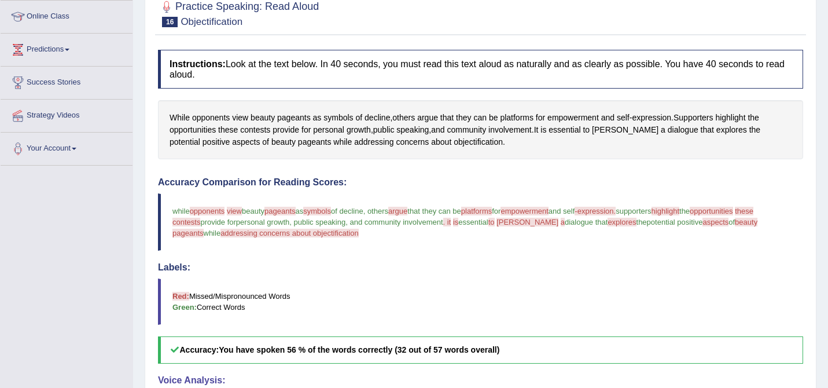
scroll to position [0, 0]
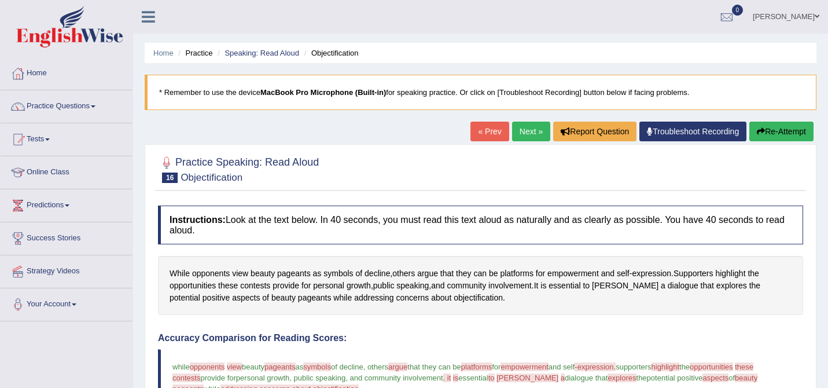
click at [522, 129] on link "Next »" at bounding box center [531, 132] width 38 height 20
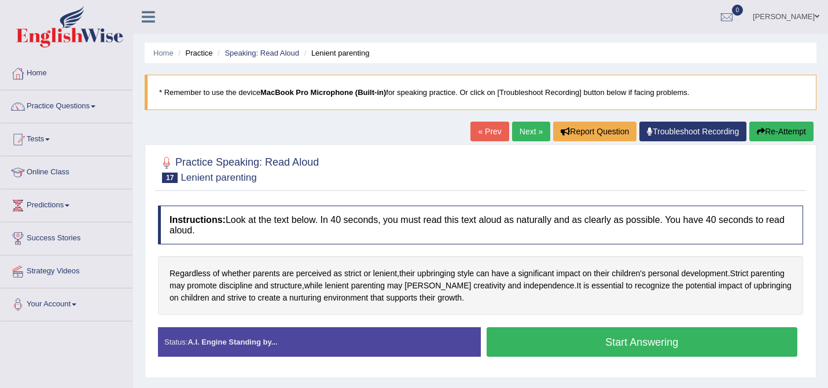
click at [522, 129] on link "Next »" at bounding box center [531, 132] width 38 height 20
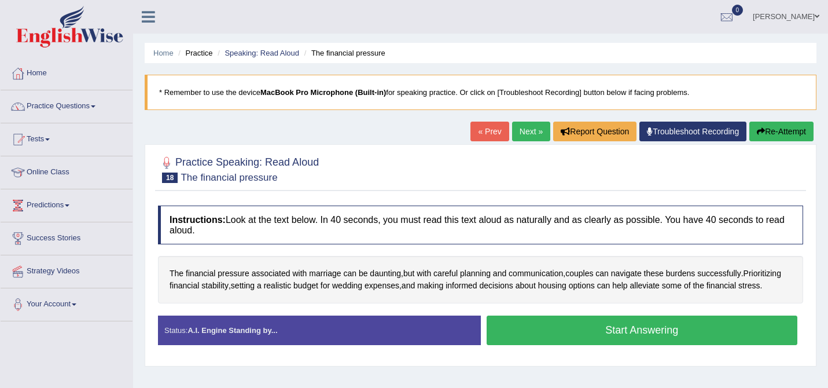
click at [522, 129] on link "Next »" at bounding box center [531, 132] width 38 height 20
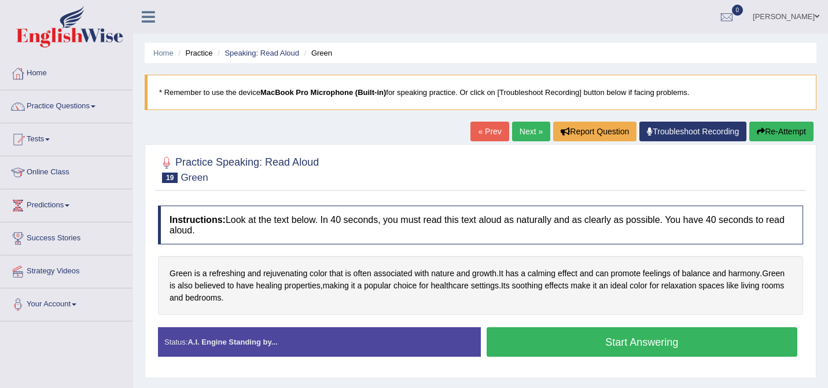
click at [522, 129] on link "Next »" at bounding box center [531, 132] width 38 height 20
click at [487, 135] on link "« Prev" at bounding box center [490, 132] width 38 height 20
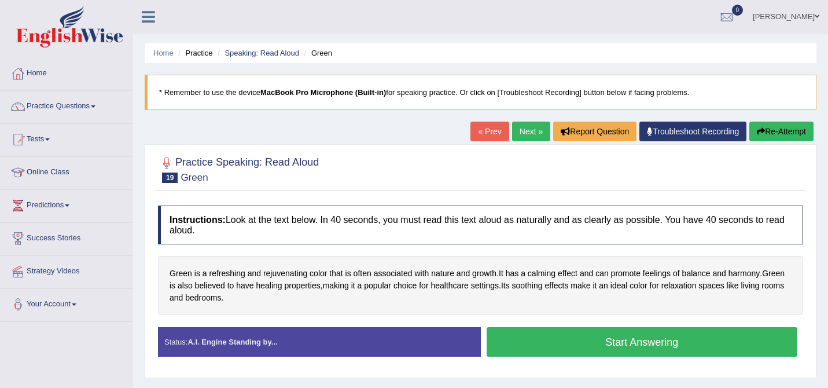
click at [487, 135] on link "« Prev" at bounding box center [490, 132] width 38 height 20
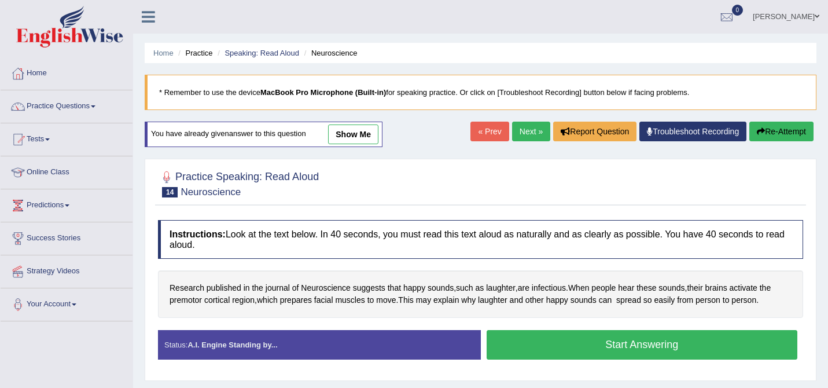
click at [486, 136] on link "« Prev" at bounding box center [490, 132] width 38 height 20
click at [486, 137] on link "« Prev" at bounding box center [490, 132] width 38 height 20
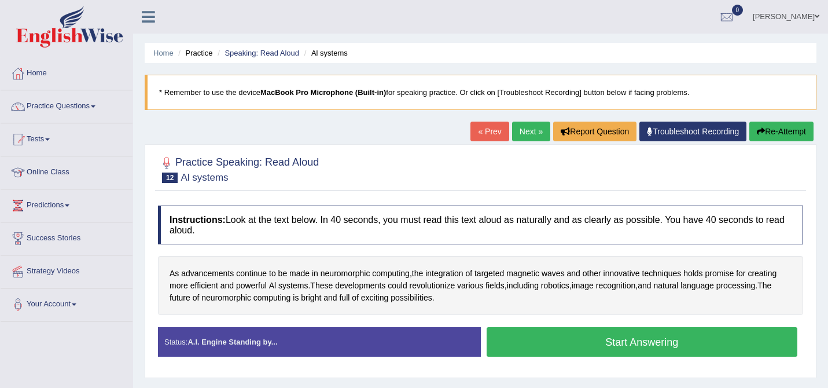
click at [486, 141] on link "« Prev" at bounding box center [490, 132] width 38 height 20
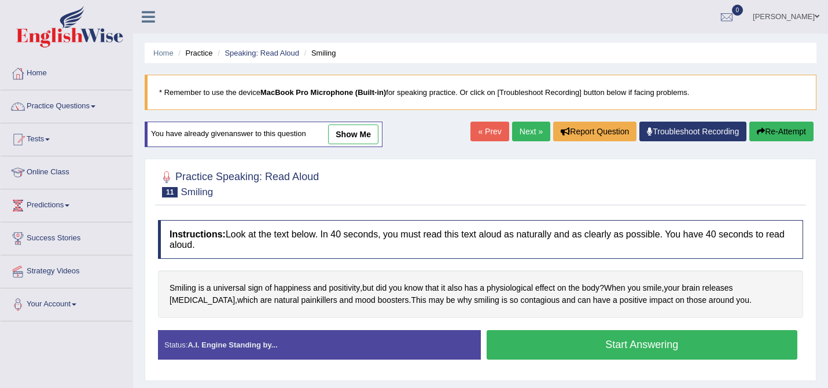
click at [485, 139] on link "« Prev" at bounding box center [490, 132] width 38 height 20
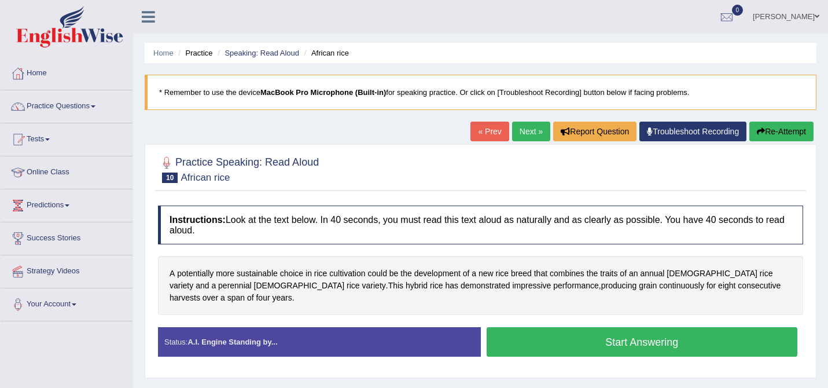
click at [486, 134] on link "« Prev" at bounding box center [490, 132] width 38 height 20
click at [485, 134] on link "« Prev" at bounding box center [490, 132] width 38 height 20
click at [486, 134] on link "« Prev" at bounding box center [490, 132] width 38 height 20
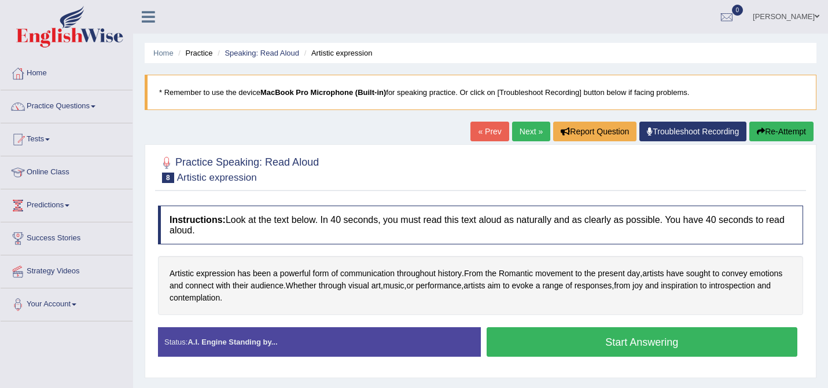
click at [486, 134] on link "« Prev" at bounding box center [490, 132] width 38 height 20
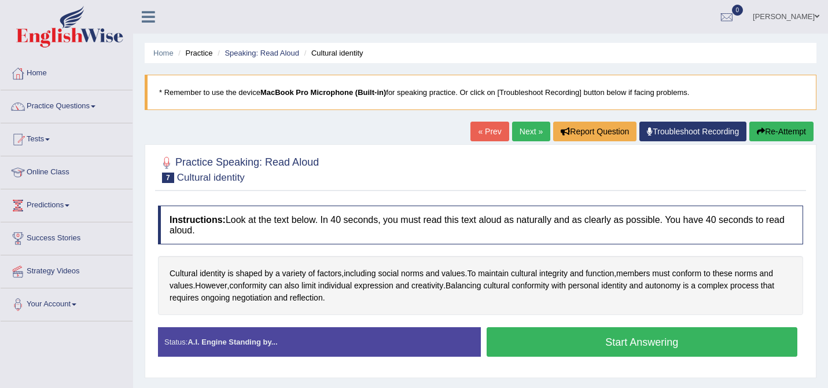
click at [486, 135] on link "« Prev" at bounding box center [490, 132] width 38 height 20
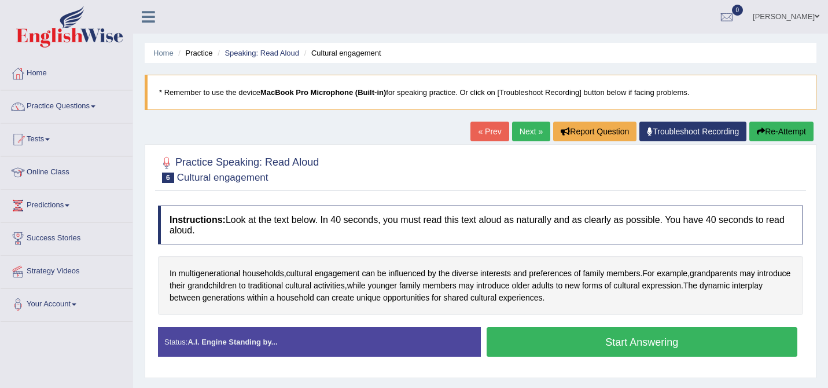
click at [486, 136] on link "« Prev" at bounding box center [490, 132] width 38 height 20
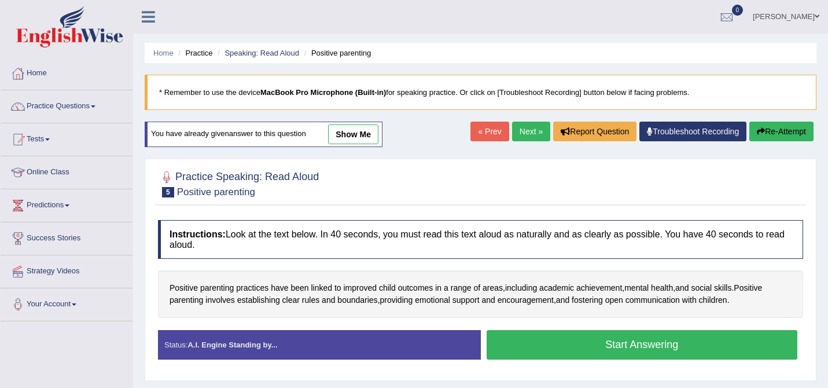
click at [486, 138] on link "« Prev" at bounding box center [490, 132] width 38 height 20
click at [486, 139] on link "« Prev" at bounding box center [490, 132] width 38 height 20
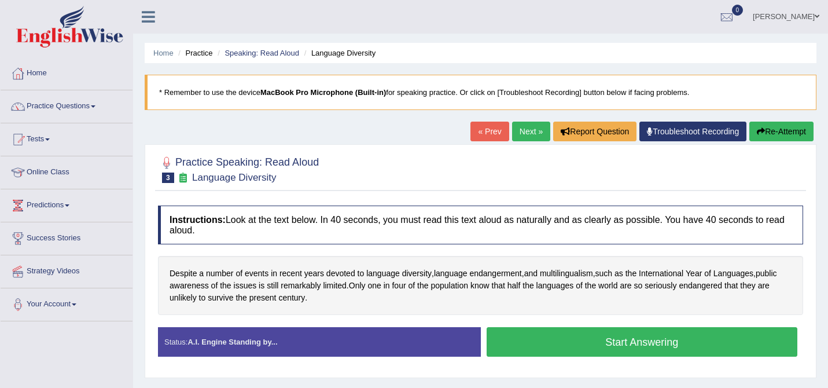
click at [482, 134] on link "« Prev" at bounding box center [490, 132] width 38 height 20
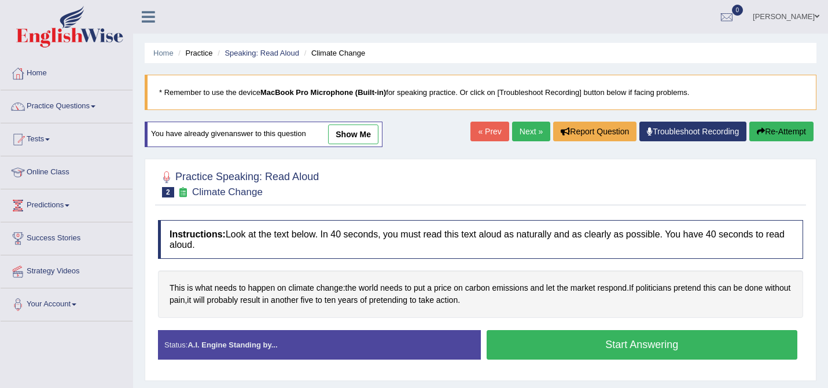
click at [482, 134] on link "« Prev" at bounding box center [490, 132] width 38 height 20
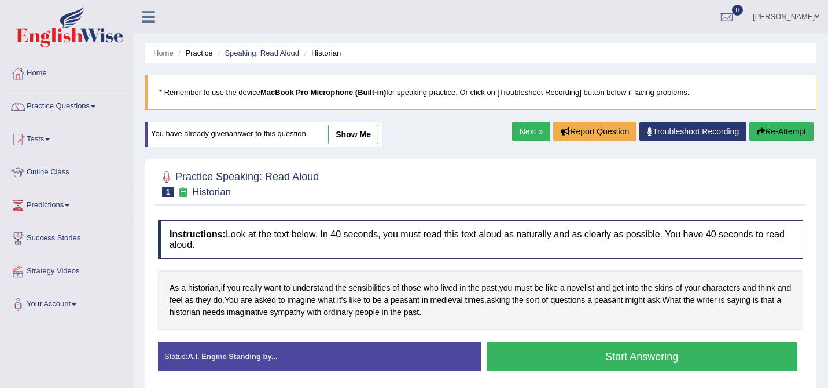
click at [327, 55] on li "Historian" at bounding box center [322, 52] width 40 height 11
click at [335, 50] on li "Historian" at bounding box center [322, 52] width 40 height 11
click at [100, 104] on link "Practice Questions" at bounding box center [67, 104] width 132 height 29
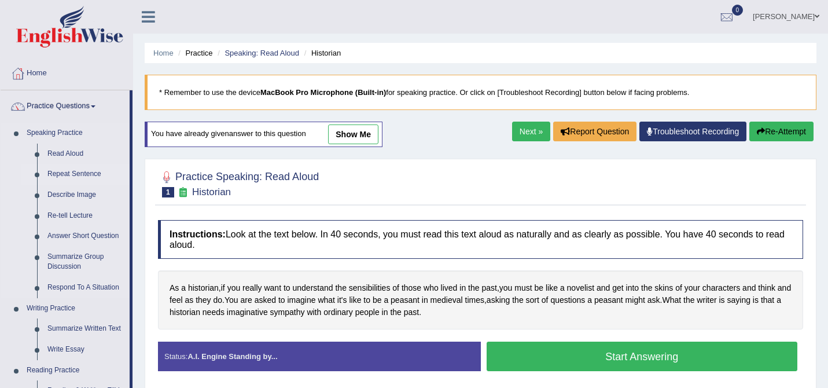
click at [82, 172] on link "Repeat Sentence" at bounding box center [85, 174] width 87 height 21
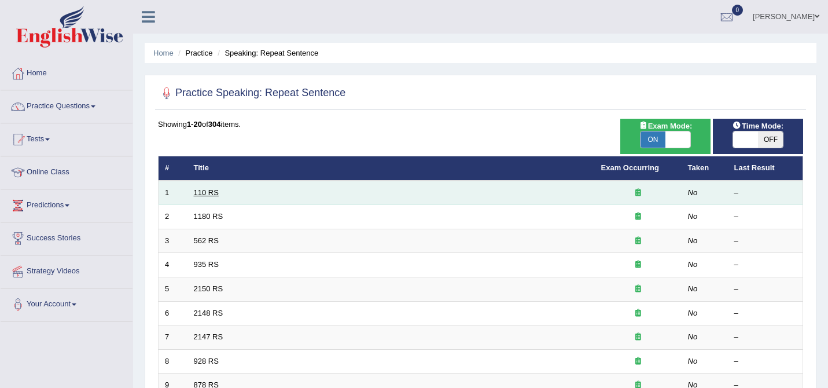
click at [208, 191] on link "110 RS" at bounding box center [206, 192] width 25 height 9
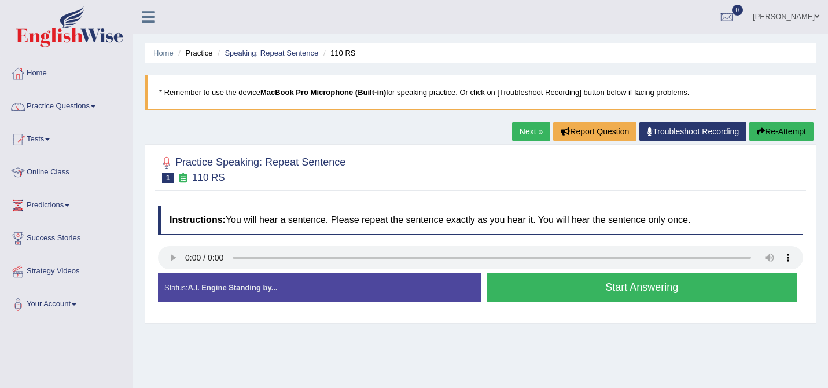
click at [519, 137] on link "Next »" at bounding box center [531, 132] width 38 height 20
click at [556, 302] on button "Start Answering" at bounding box center [642, 288] width 311 height 30
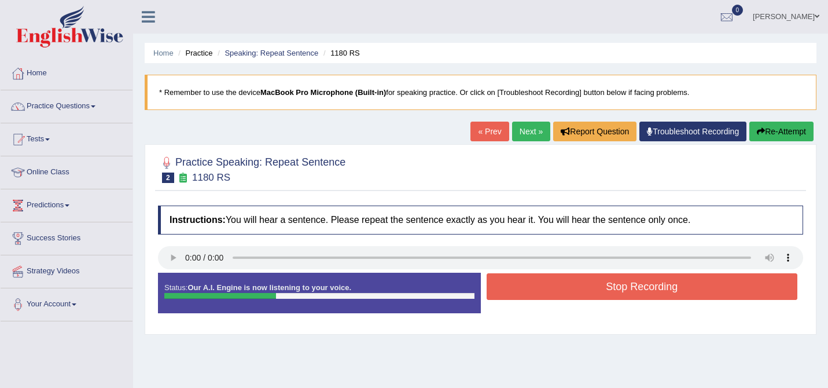
click at [554, 287] on button "Stop Recording" at bounding box center [642, 286] width 311 height 27
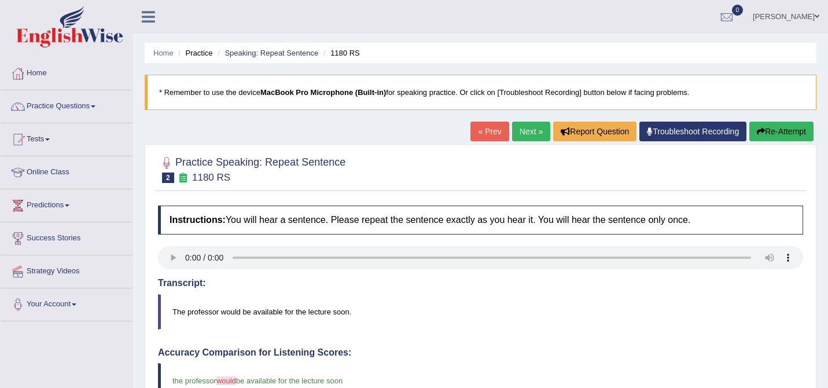
click at [522, 134] on link "Next »" at bounding box center [531, 132] width 38 height 20
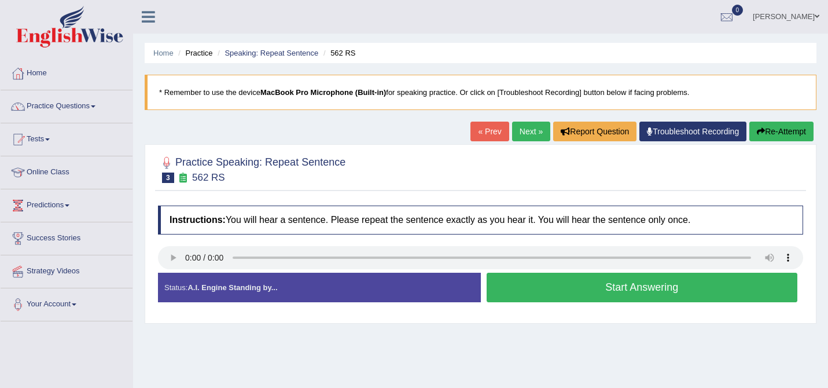
click at [558, 293] on button "Start Answering" at bounding box center [642, 288] width 311 height 30
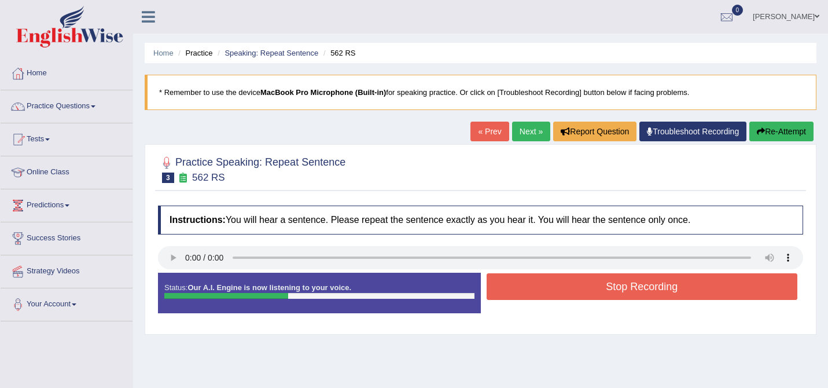
click at [558, 293] on button "Stop Recording" at bounding box center [642, 286] width 311 height 27
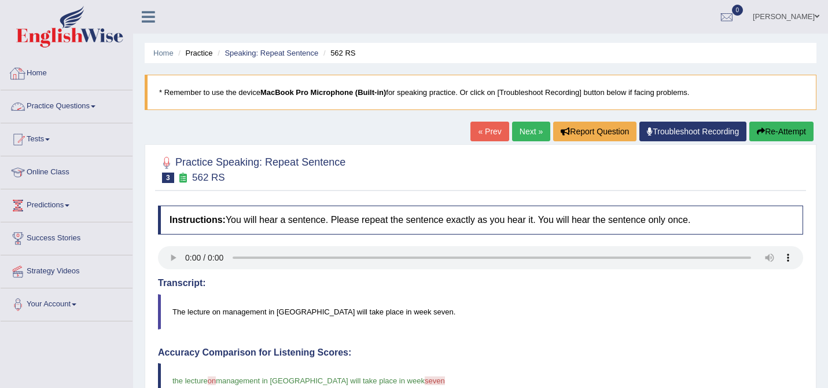
click at [75, 109] on link "Practice Questions" at bounding box center [67, 104] width 132 height 29
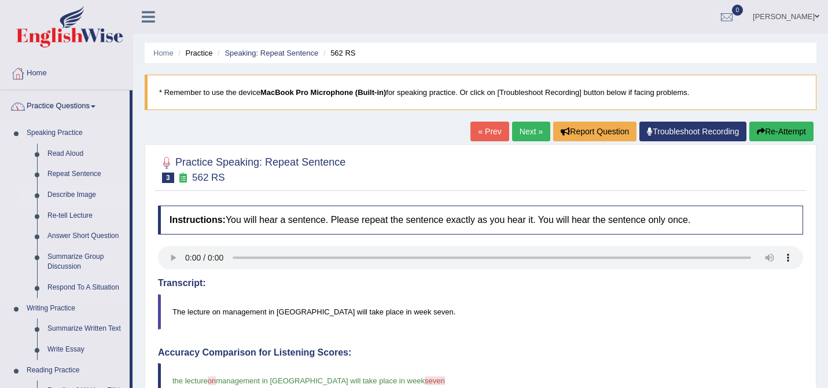
click at [73, 198] on link "Describe Image" at bounding box center [85, 195] width 87 height 21
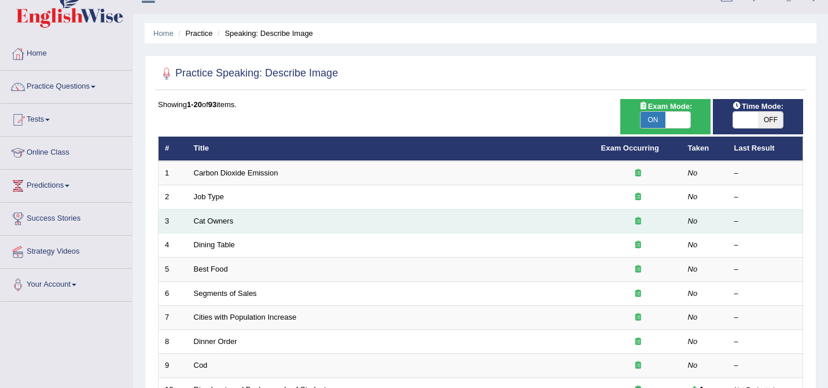
scroll to position [43, 0]
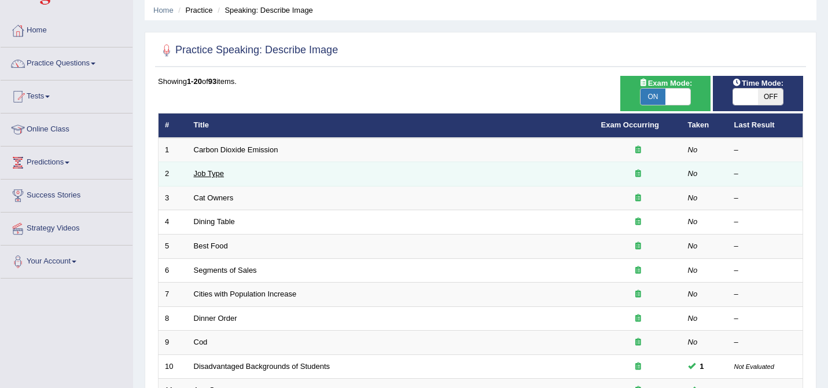
click at [214, 175] on link "Job Type" at bounding box center [209, 173] width 31 height 9
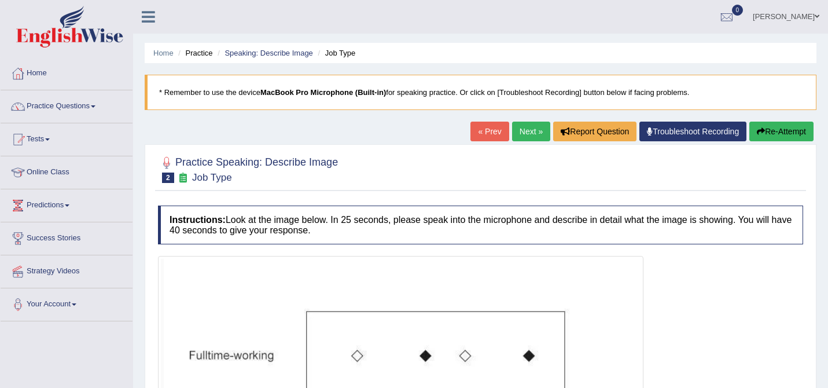
click at [533, 133] on link "Next »" at bounding box center [531, 132] width 38 height 20
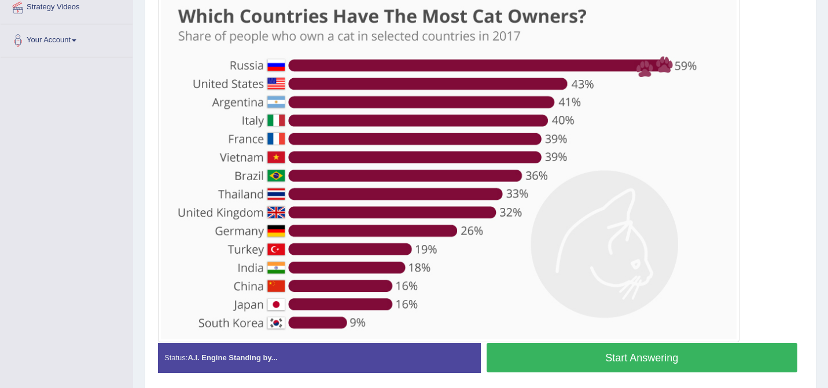
scroll to position [251, 0]
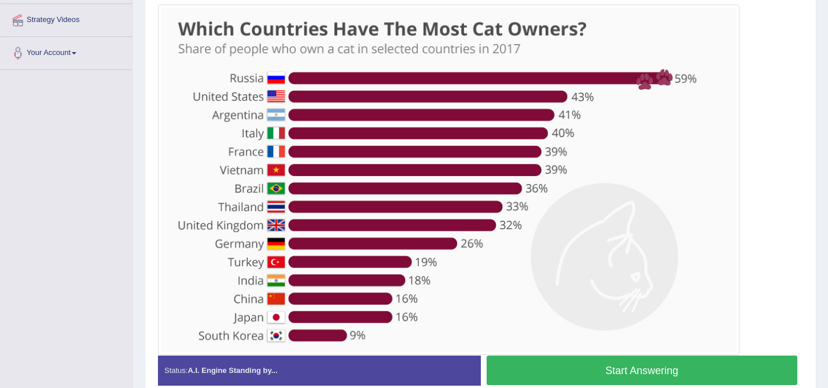
click at [639, 364] on button "Start Answering" at bounding box center [642, 370] width 311 height 30
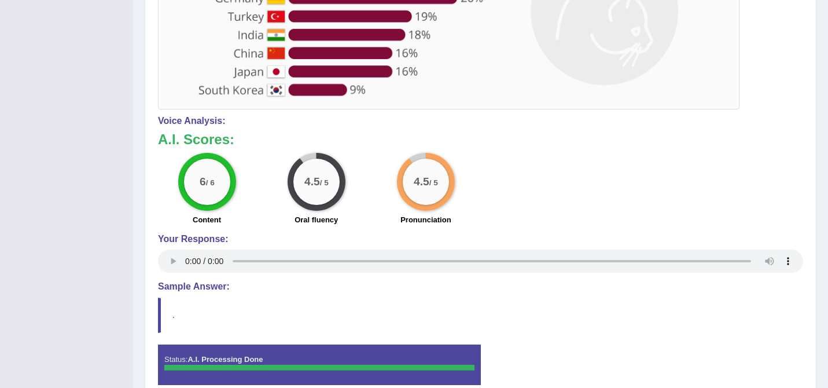
scroll to position [497, 0]
